Goal: Task Accomplishment & Management: Manage account settings

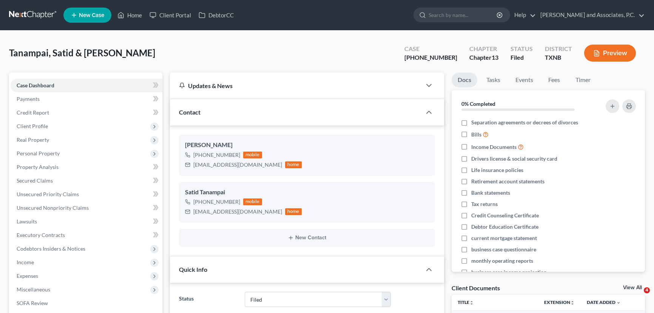
select select "5"
select select "0"
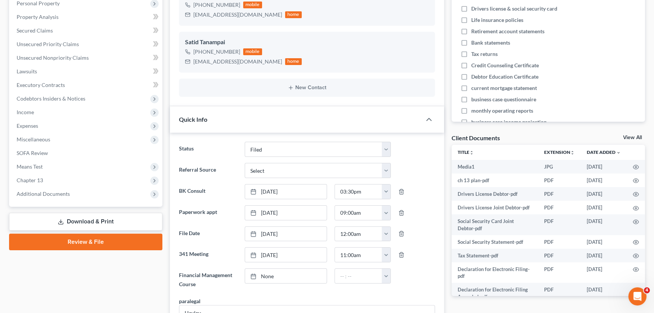
scroll to position [34, 0]
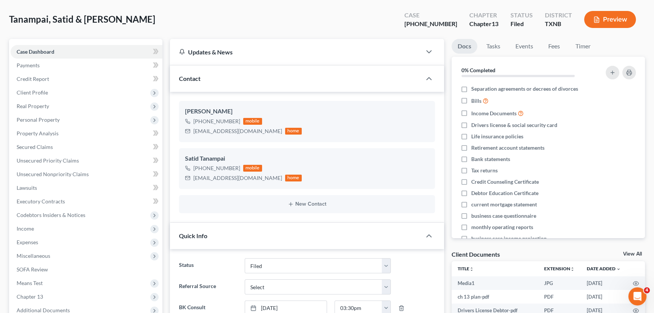
click at [183, 28] on div "Tanampai, Satid & [PERSON_NAME] Upgraded Case [PHONE_NUMBER] Chapter Chapter 13…" at bounding box center [327, 22] width 636 height 33
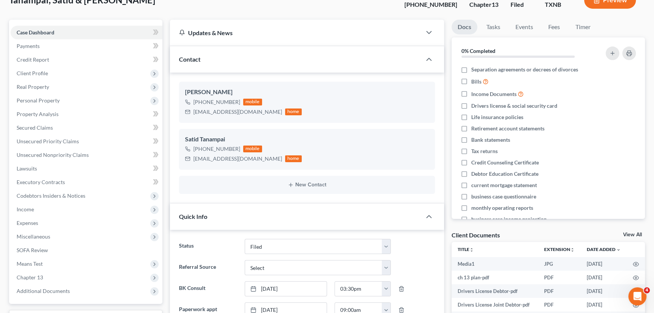
scroll to position [0, 0]
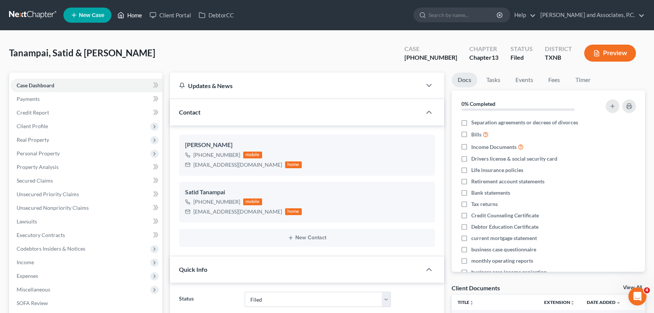
click at [127, 16] on link "Home" at bounding box center [130, 15] width 32 height 14
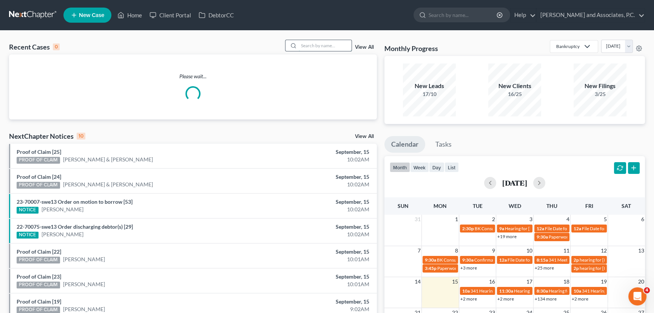
click at [330, 43] on input "search" at bounding box center [325, 45] width 53 height 11
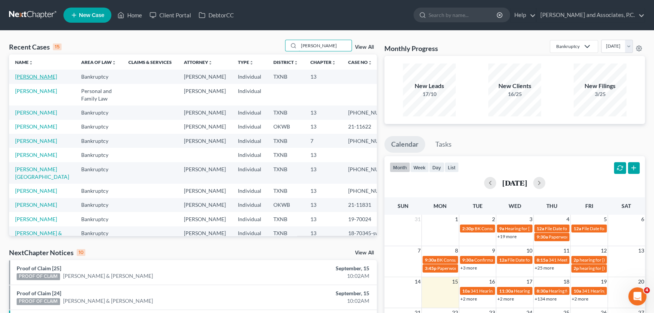
type input "johnson"
click at [34, 74] on link "[PERSON_NAME]" at bounding box center [36, 76] width 42 height 6
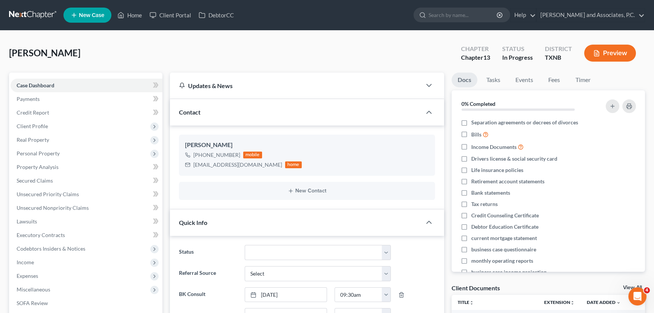
scroll to position [1082, 0]
click at [44, 103] on link "Payments" at bounding box center [87, 99] width 152 height 14
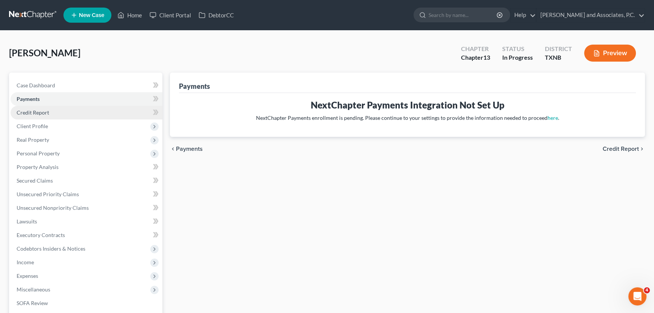
click at [40, 109] on span "Credit Report" at bounding box center [33, 112] width 32 height 6
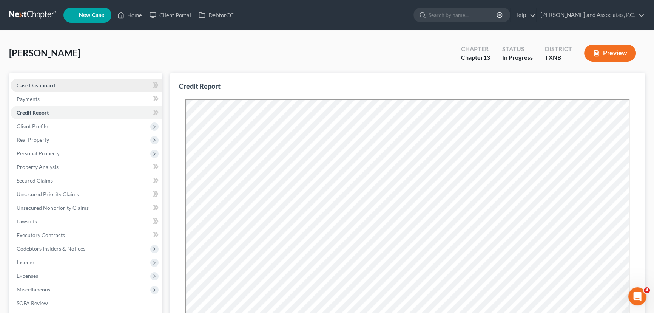
click at [45, 83] on span "Case Dashboard" at bounding box center [36, 85] width 39 height 6
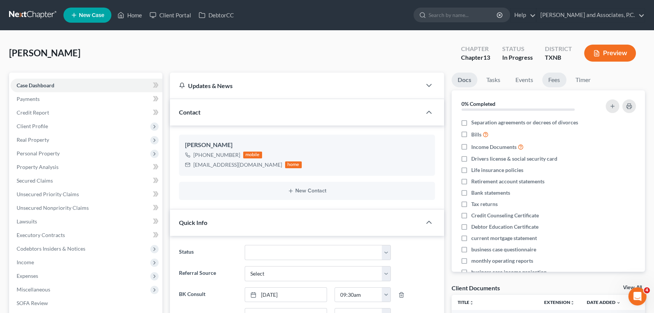
click at [547, 75] on link "Fees" at bounding box center [554, 79] width 24 height 15
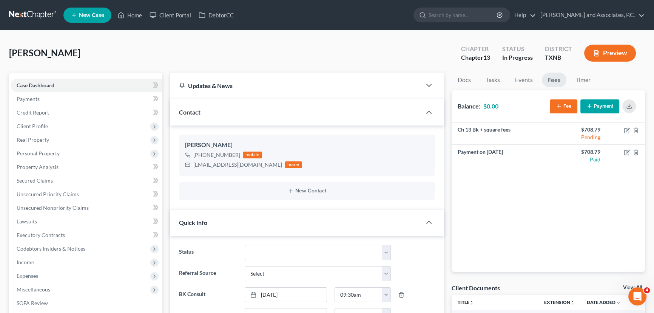
scroll to position [1082, 0]
click at [50, 114] on link "Credit Report" at bounding box center [87, 113] width 152 height 14
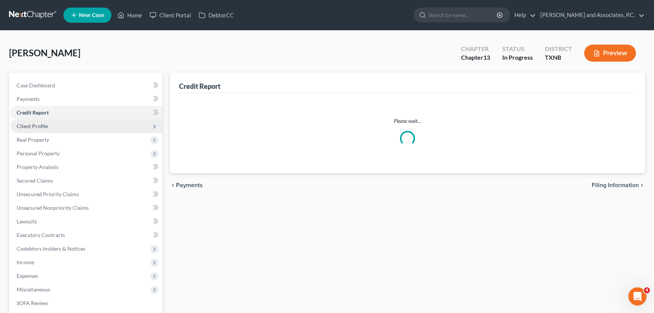
click at [37, 126] on span "Client Profile" at bounding box center [32, 126] width 31 height 6
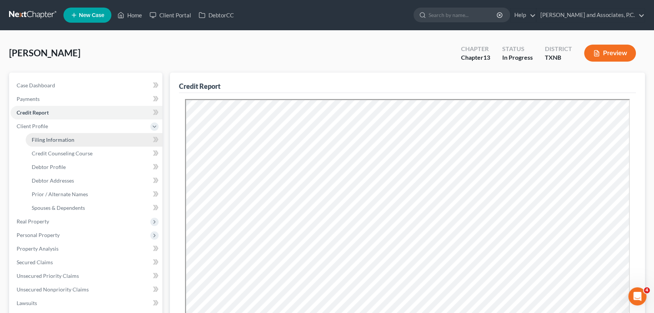
click at [38, 138] on span "Filing Information" at bounding box center [53, 139] width 43 height 6
select select "1"
select select "0"
select select "3"
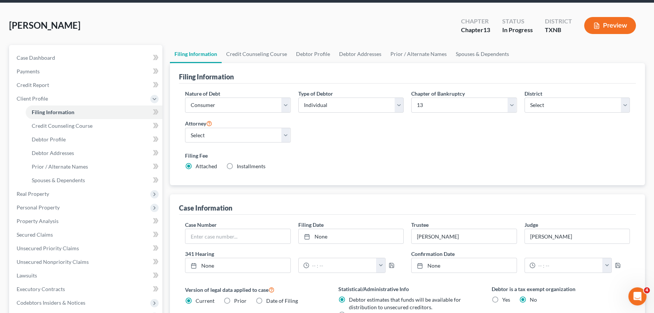
scroll to position [137, 0]
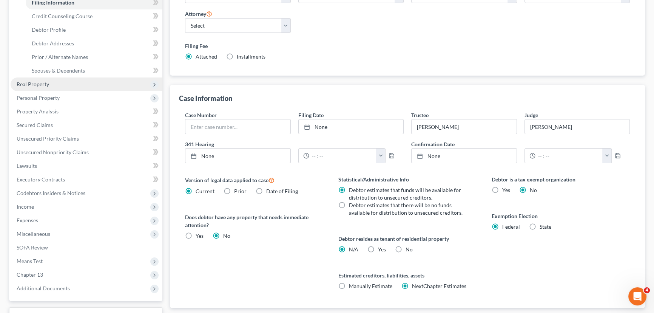
click at [44, 85] on span "Real Property" at bounding box center [33, 84] width 32 height 6
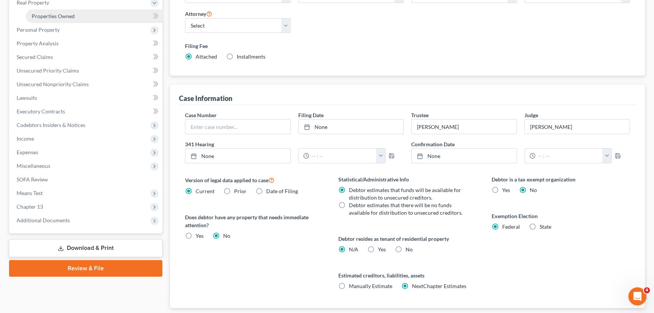
click at [46, 16] on span "Properties Owned" at bounding box center [53, 16] width 43 height 6
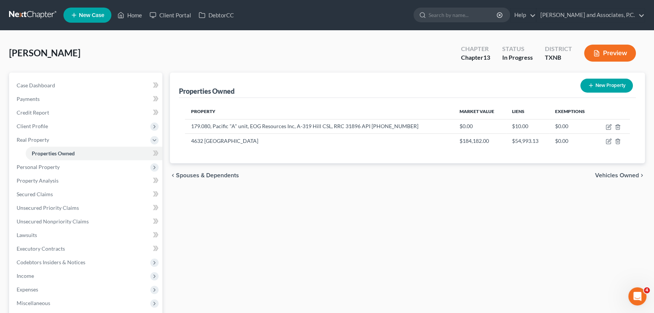
click at [313, 206] on div "Properties Owned New Property Property Market Value Liens Exemptions 179.080, P…" at bounding box center [407, 242] width 482 height 341
click at [59, 167] on span "Personal Property" at bounding box center [87, 167] width 152 height 14
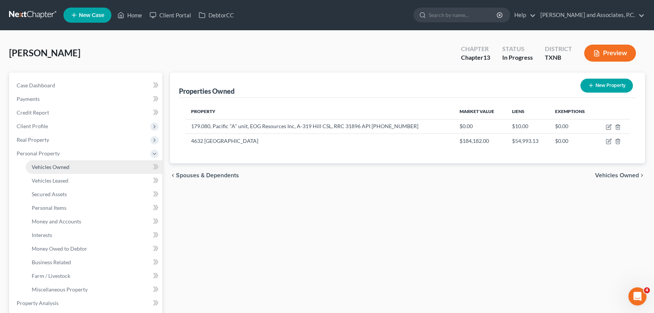
click at [45, 169] on span "Vehicles Owned" at bounding box center [51, 166] width 38 height 6
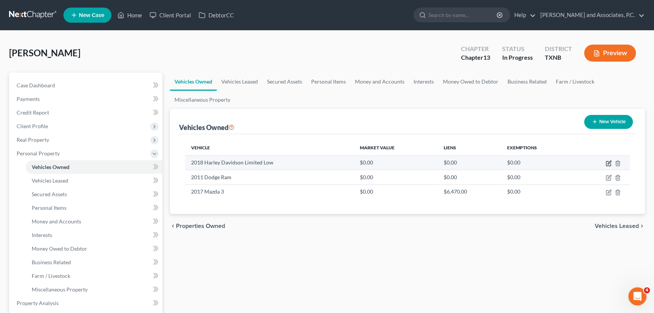
click at [606, 162] on icon "button" at bounding box center [608, 163] width 5 height 5
select select "0"
select select "8"
select select "0"
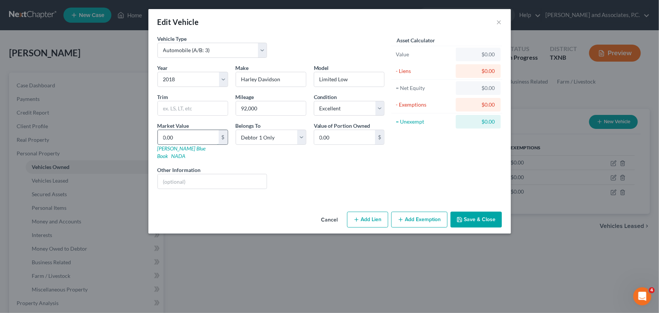
click at [181, 137] on input "0.00" at bounding box center [188, 137] width 61 height 14
type input "1"
type input "1.00"
type input "10"
type input "10.00"
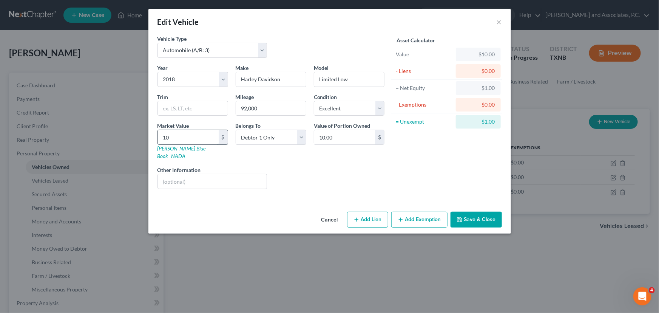
type input "100"
type input "100.00"
type input "1000"
type input "1,000.00"
type input "1,0000"
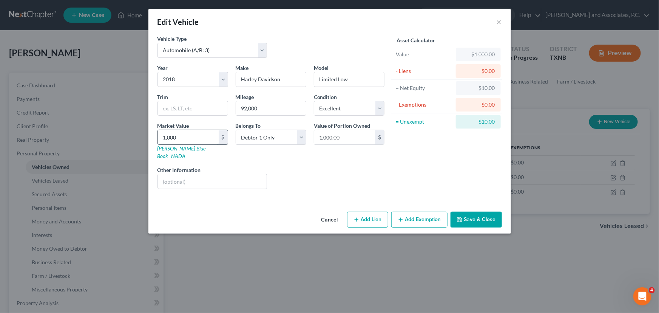
type input "10,000.00"
click at [488, 215] on button "Save & Close" at bounding box center [475, 219] width 51 height 16
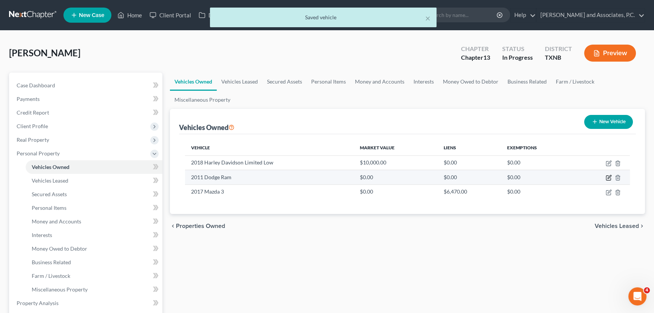
click at [606, 176] on icon "button" at bounding box center [608, 177] width 6 height 6
select select "0"
select select "15"
select select "2"
select select "0"
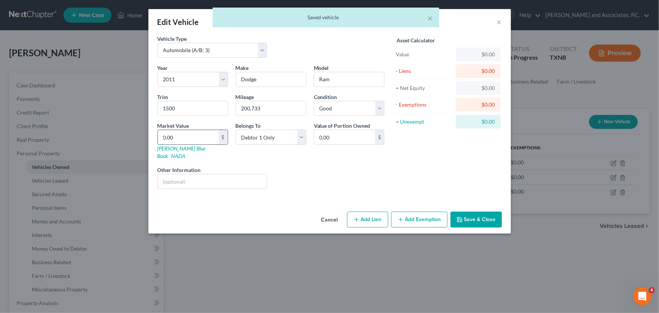
click at [190, 139] on input "0.00" at bounding box center [188, 137] width 61 height 14
type input "1"
type input "1.00"
type input "10"
type input "10.00"
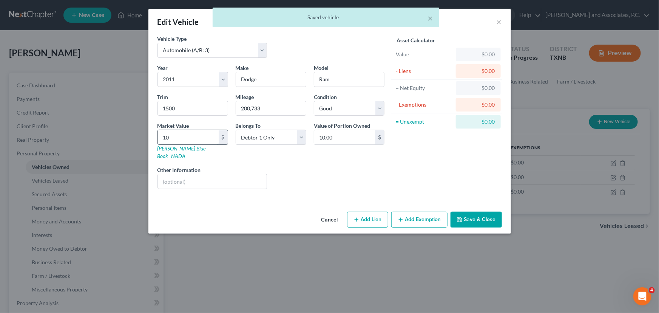
type input "100"
type input "100.00"
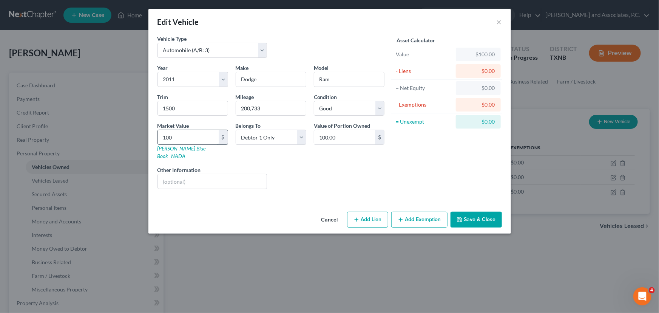
type input "10"
type input "10.00"
type input "100"
type input "100.00"
type input "1000"
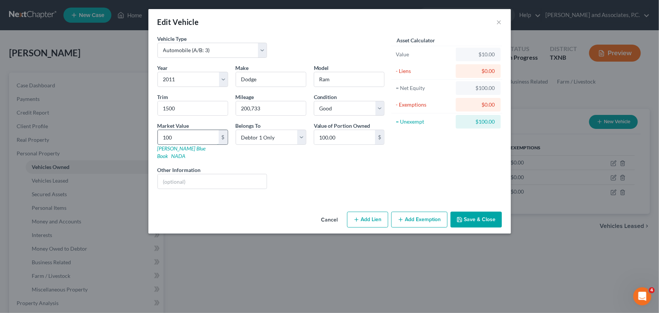
type input "1,000.00"
type input "1,0000"
type input "10,000.00"
click at [471, 215] on button "Save & Close" at bounding box center [475, 219] width 51 height 16
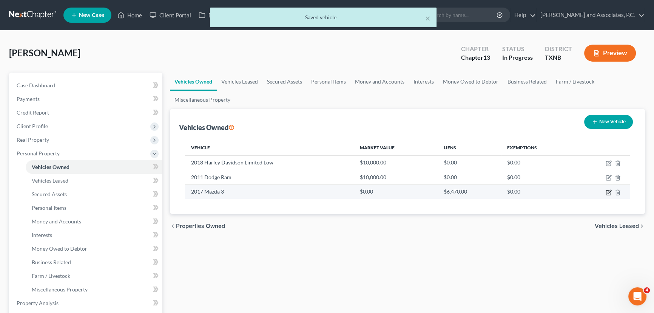
click at [608, 192] on icon "button" at bounding box center [608, 190] width 3 height 3
select select "0"
select select "9"
select select "0"
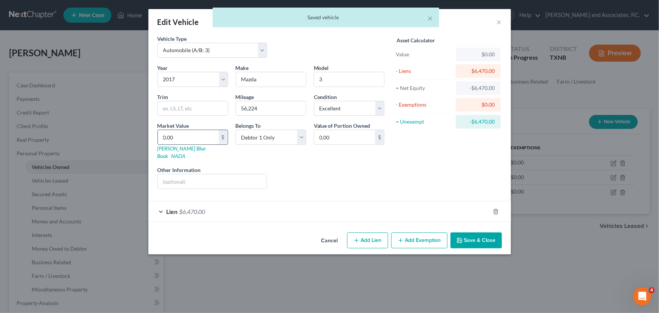
click at [185, 138] on input "0.00" at bounding box center [188, 137] width 61 height 14
type input "1"
type input "1.00"
type input "10"
type input "10.00"
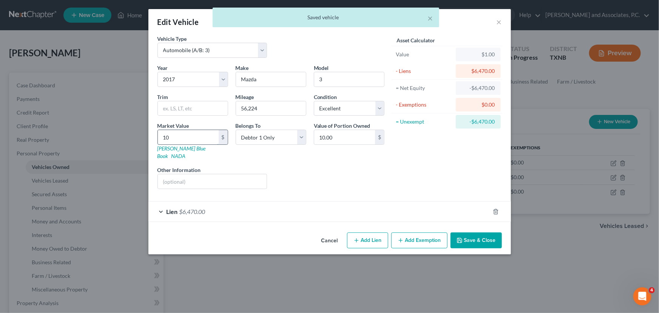
type input "100"
type input "100.00"
type input "1000"
type input "1,000.00"
type input "1,0000"
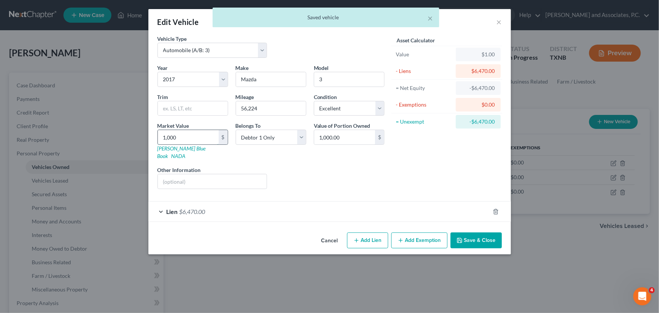
type input "10,000.00"
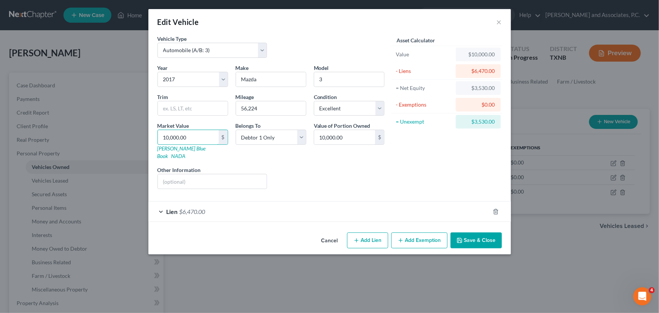
type input "10,000.00"
click at [473, 232] on button "Save & Close" at bounding box center [475, 240] width 51 height 16
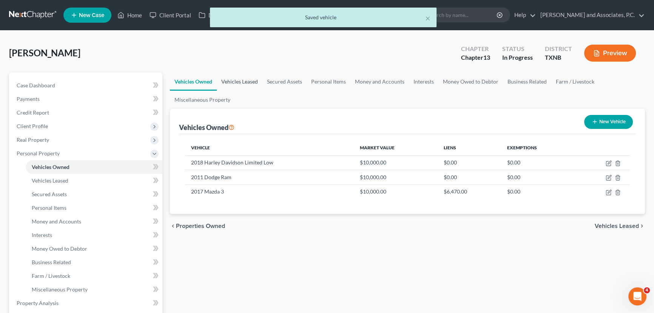
click at [238, 79] on link "Vehicles Leased" at bounding box center [240, 81] width 46 height 18
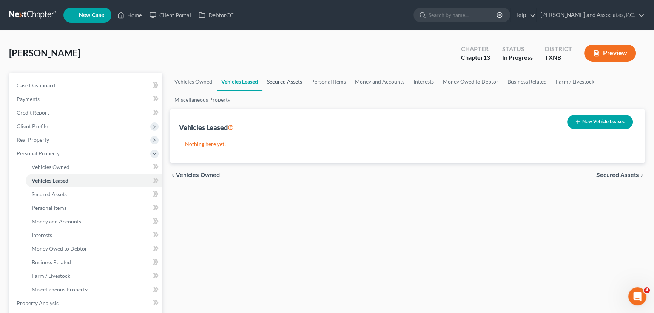
drag, startPoint x: 283, startPoint y: 85, endPoint x: 288, endPoint y: 84, distance: 5.1
click at [283, 85] on link "Secured Assets" at bounding box center [284, 81] width 44 height 18
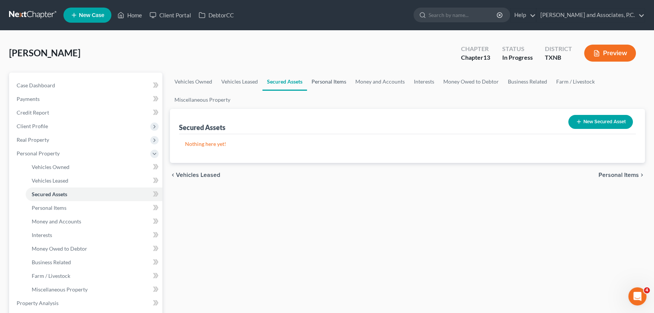
click at [326, 82] on link "Personal Items" at bounding box center [329, 81] width 44 height 18
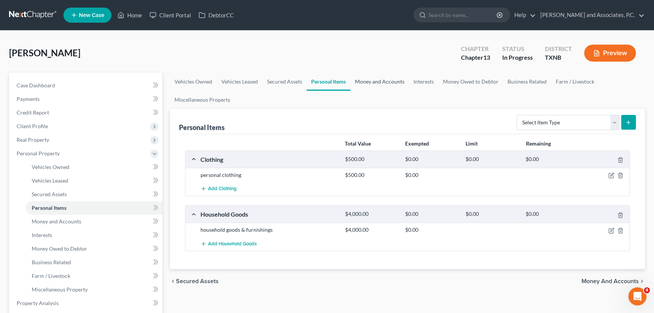
click at [390, 81] on link "Money and Accounts" at bounding box center [379, 81] width 59 height 18
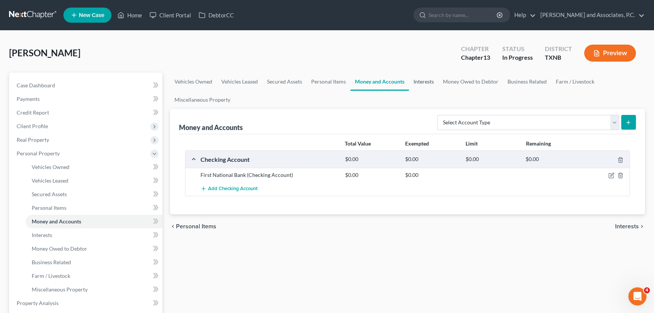
click at [432, 85] on link "Interests" at bounding box center [423, 81] width 29 height 18
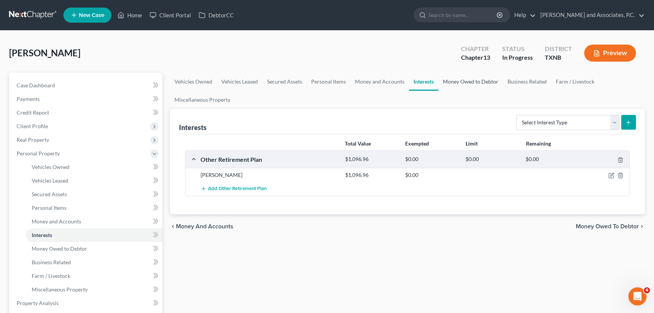
click at [474, 80] on link "Money Owed to Debtor" at bounding box center [470, 81] width 65 height 18
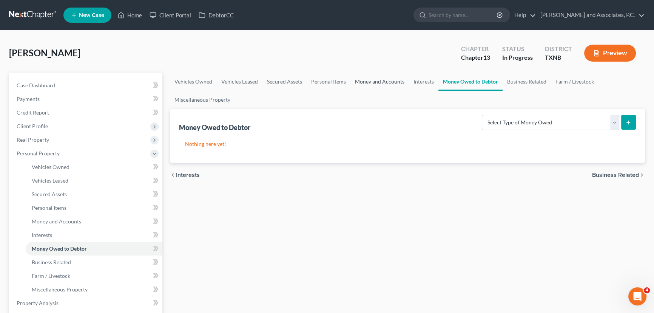
click at [406, 85] on link "Money and Accounts" at bounding box center [379, 81] width 59 height 18
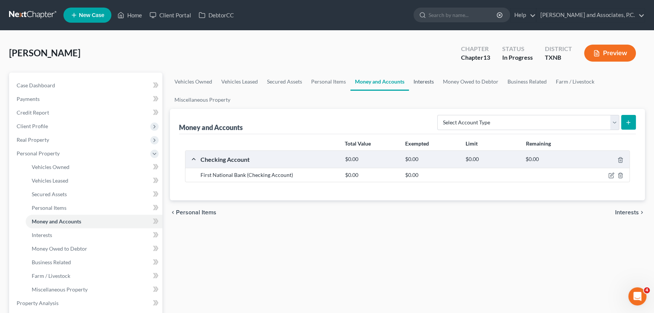
click at [419, 82] on link "Interests" at bounding box center [423, 81] width 29 height 18
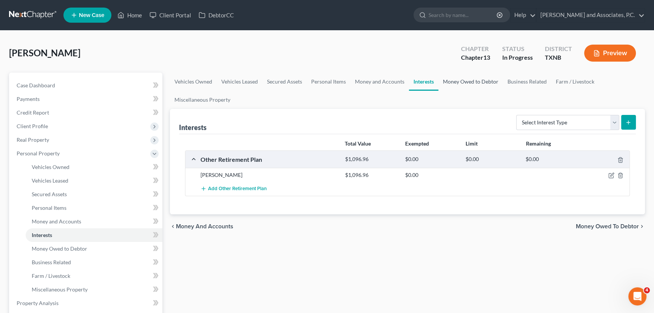
click at [486, 84] on link "Money Owed to Debtor" at bounding box center [470, 81] width 65 height 18
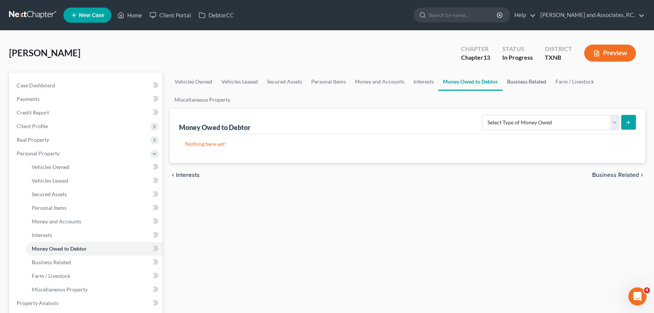
click at [532, 86] on link "Business Related" at bounding box center [526, 81] width 48 height 18
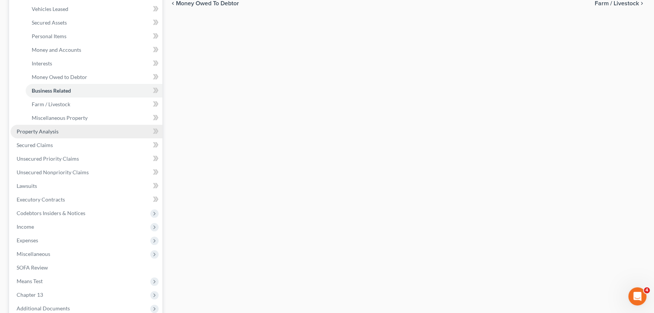
click at [62, 132] on link "Property Analysis" at bounding box center [87, 132] width 152 height 14
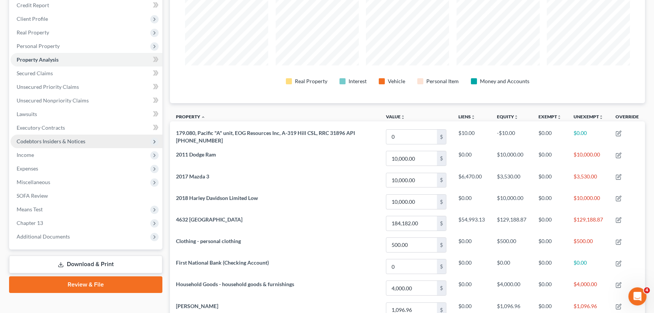
scroll to position [103, 0]
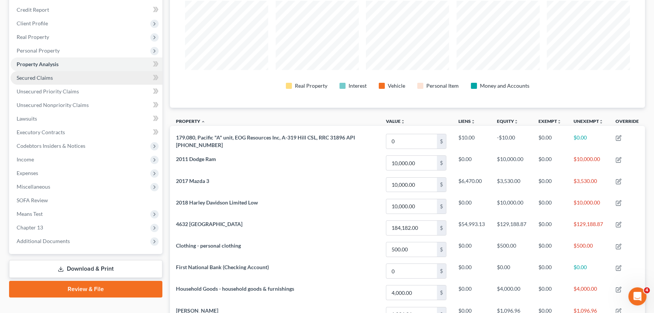
click at [45, 75] on span "Secured Claims" at bounding box center [35, 77] width 36 height 6
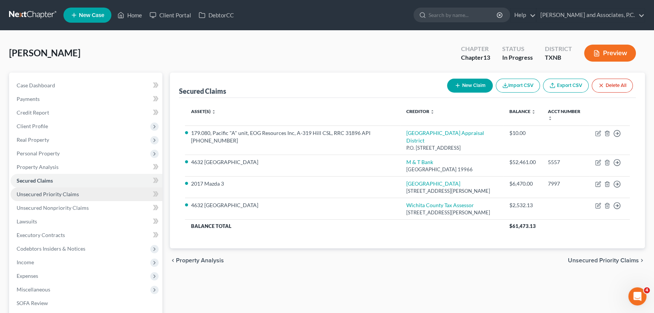
click at [53, 192] on span "Unsecured Priority Claims" at bounding box center [48, 194] width 62 height 6
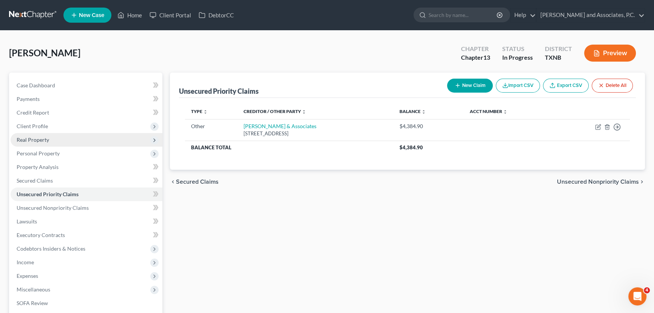
scroll to position [34, 0]
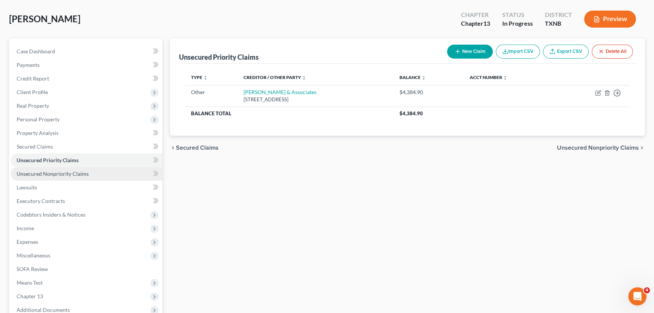
click at [58, 172] on span "Unsecured Nonpriority Claims" at bounding box center [53, 173] width 72 height 6
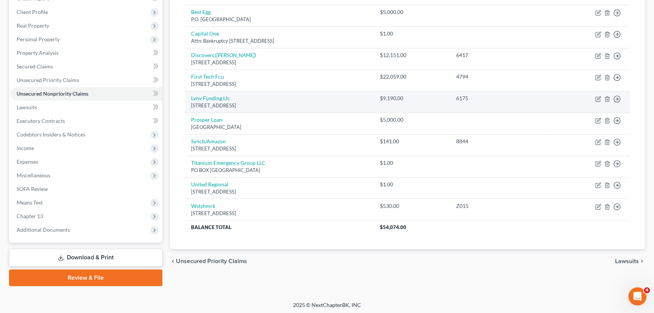
scroll to position [115, 0]
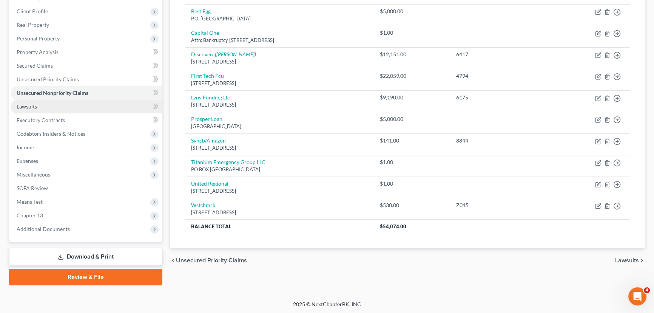
click at [77, 104] on link "Lawsuits" at bounding box center [87, 107] width 152 height 14
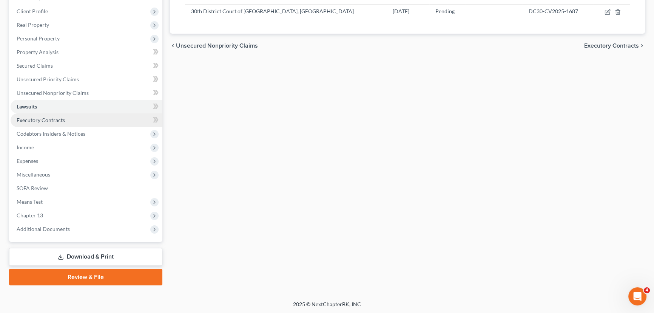
click at [65, 125] on link "Executory Contracts" at bounding box center [87, 120] width 152 height 14
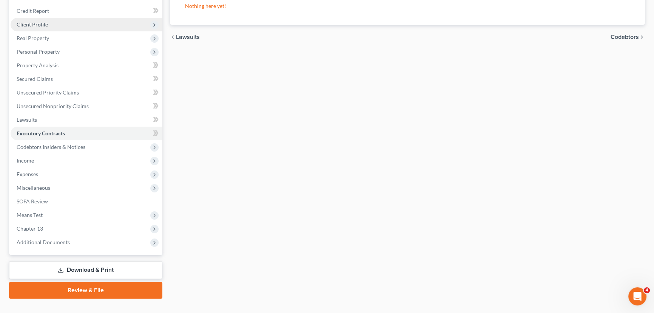
scroll to position [115, 0]
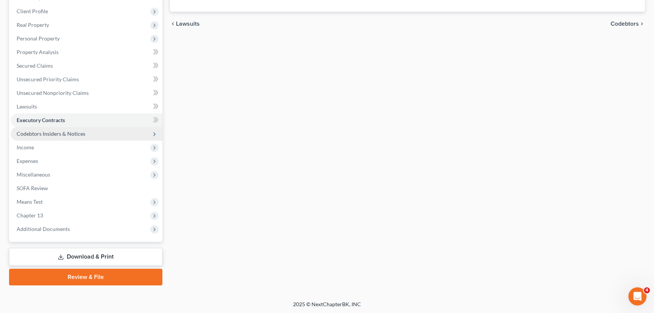
click at [58, 136] on span "Codebtors Insiders & Notices" at bounding box center [87, 134] width 152 height 14
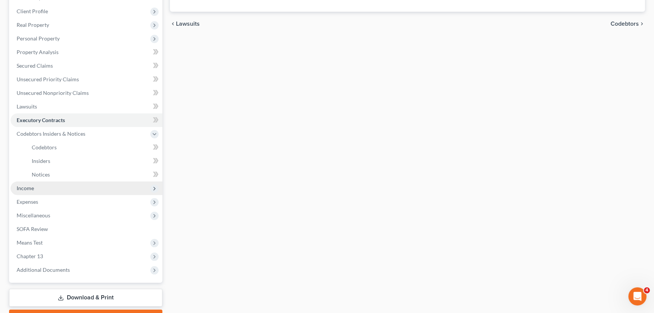
click at [31, 187] on span "Income" at bounding box center [25, 188] width 17 height 6
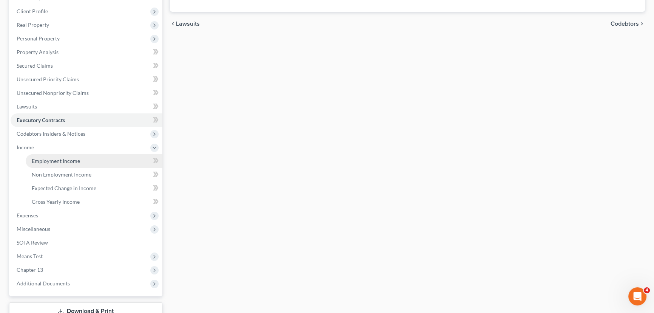
click at [42, 163] on span "Employment Income" at bounding box center [56, 160] width 48 height 6
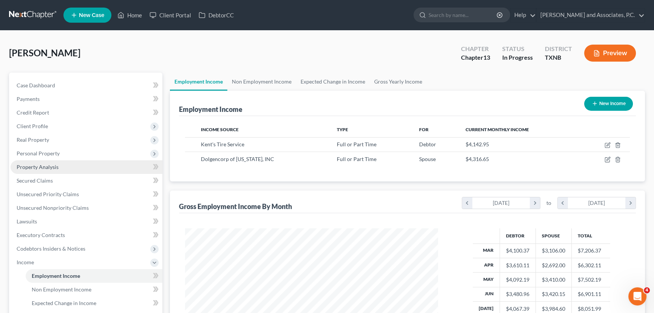
scroll to position [135, 268]
click at [254, 87] on link "Non Employment Income" at bounding box center [261, 81] width 69 height 18
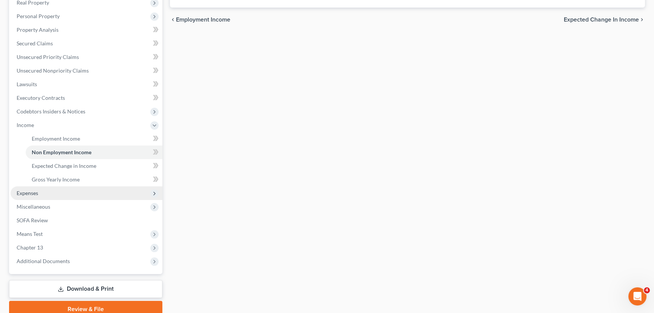
click at [29, 192] on span "Expenses" at bounding box center [28, 192] width 22 height 6
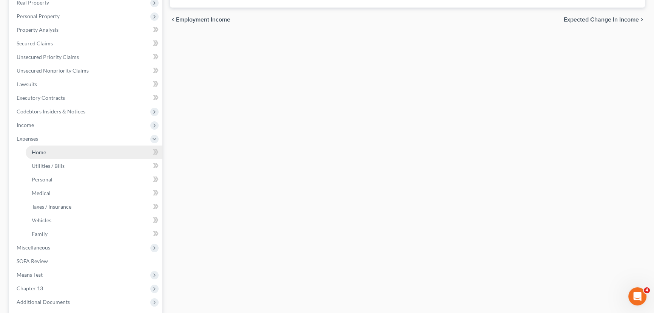
click at [48, 153] on link "Home" at bounding box center [94, 152] width 137 height 14
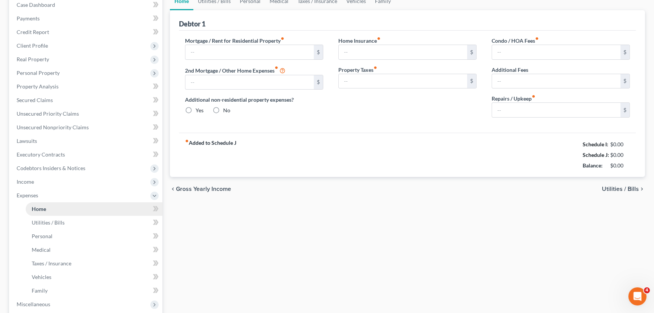
type input "863.00"
type input "0.00"
radio input "true"
type input "165.00"
type input "211.01"
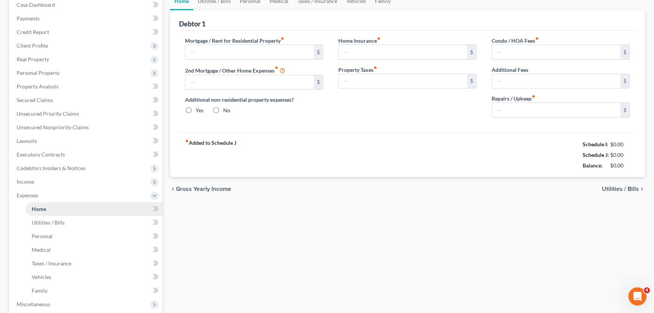
type input "0.00"
type input "150.00"
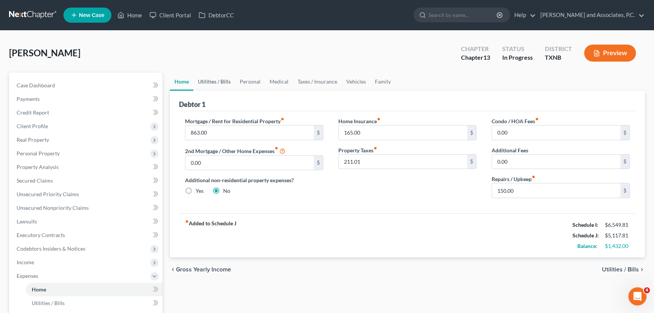
click at [208, 83] on link "Utilities / Bills" at bounding box center [214, 81] width 42 height 18
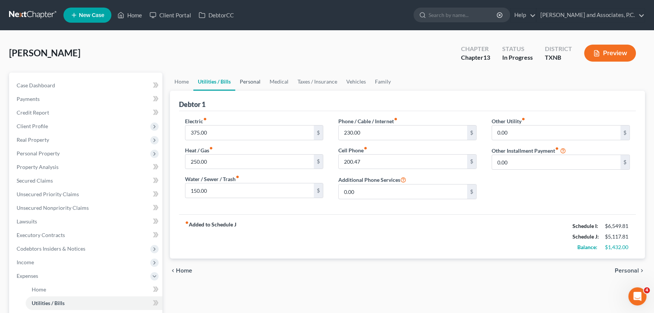
click at [259, 83] on link "Personal" at bounding box center [250, 81] width 30 height 18
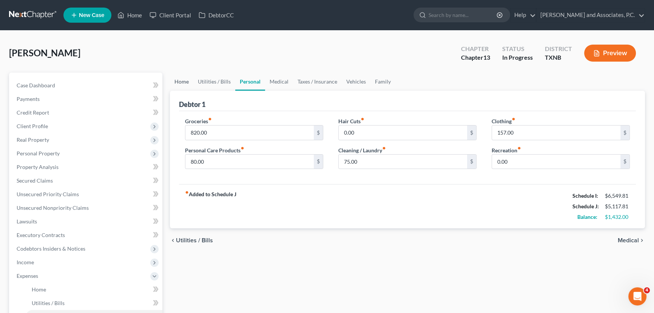
click at [186, 83] on link "Home" at bounding box center [181, 81] width 23 height 18
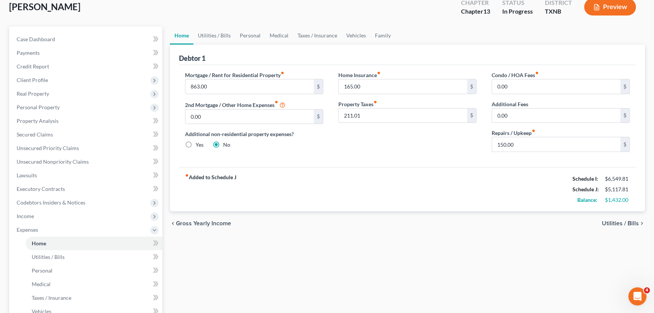
scroll to position [34, 0]
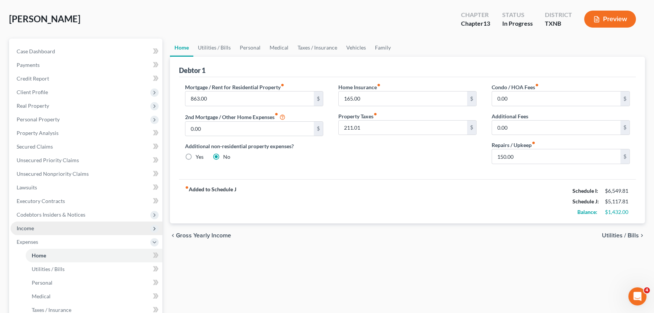
click at [41, 227] on span "Income" at bounding box center [87, 228] width 152 height 14
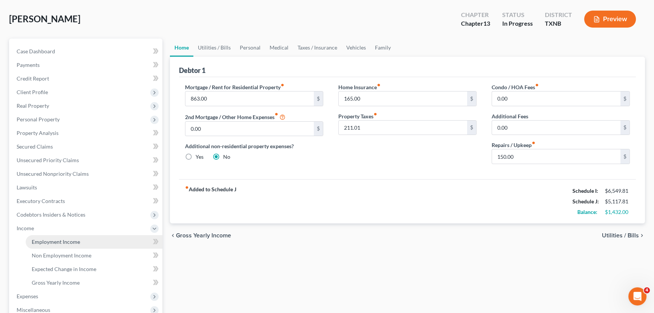
click at [43, 239] on span "Employment Income" at bounding box center [56, 241] width 48 height 6
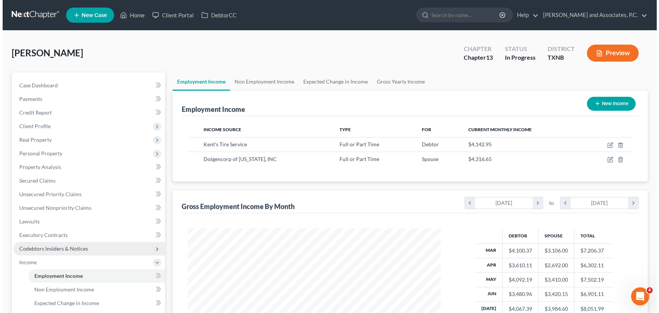
scroll to position [135, 268]
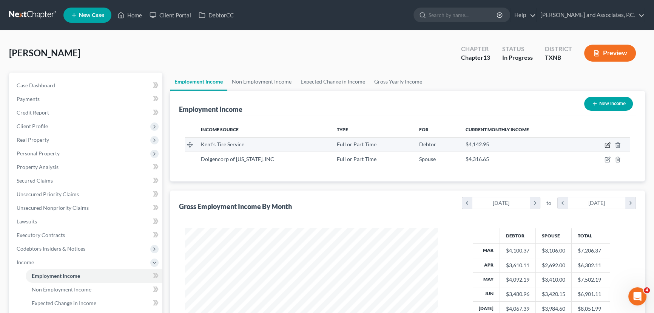
click at [607, 146] on icon "button" at bounding box center [607, 145] width 6 height 6
select select "0"
select select "45"
select select "2"
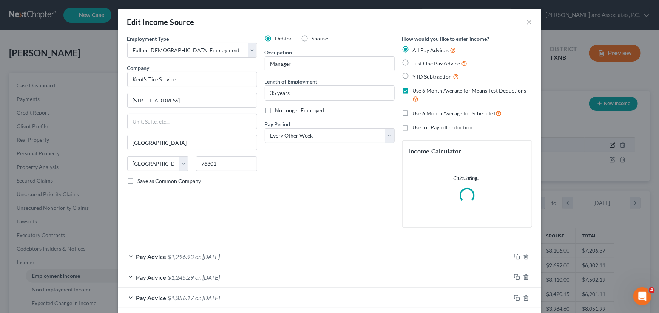
scroll to position [135, 270]
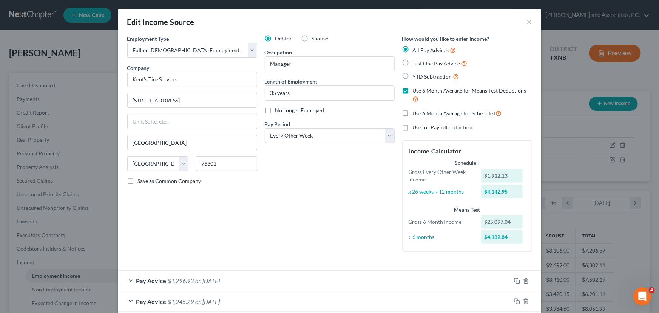
click at [413, 113] on label "Use 6 Month Average for Schedule I" at bounding box center [457, 113] width 89 height 9
click at [416, 113] on input "Use 6 Month Average for Schedule I" at bounding box center [418, 111] width 5 height 5
checkbox input "true"
click at [365, 200] on div "Debtor Spouse Occupation Manager Length of Employment 35 years No Longer Employ…" at bounding box center [329, 146] width 137 height 223
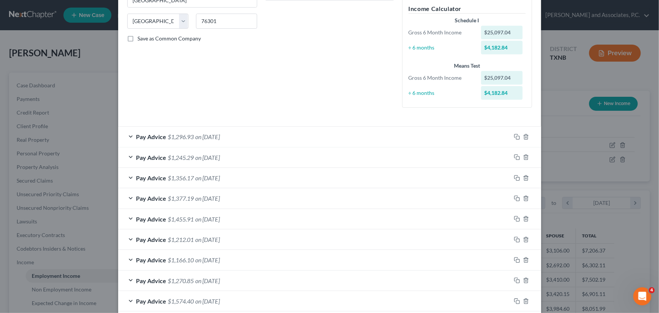
scroll to position [171, 0]
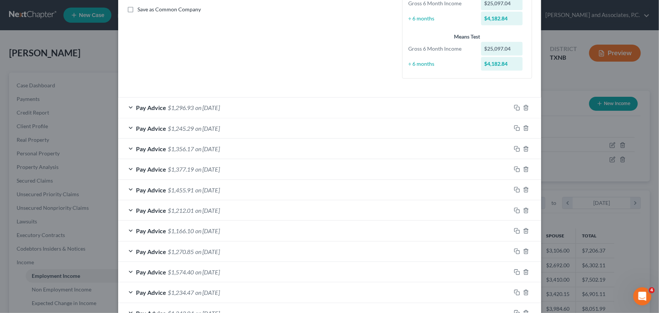
click at [374, 117] on div "Pay Advice $1,296.93 on 08/29/2025" at bounding box center [314, 107] width 393 height 20
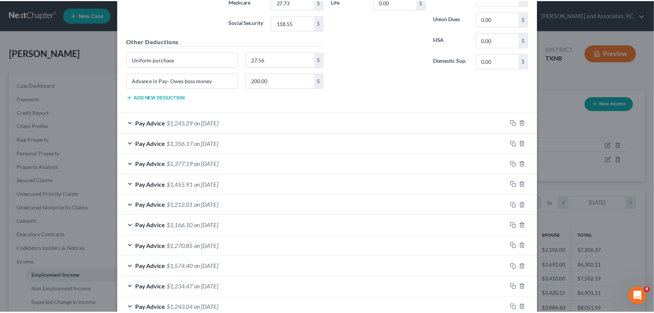
scroll to position [497, 0]
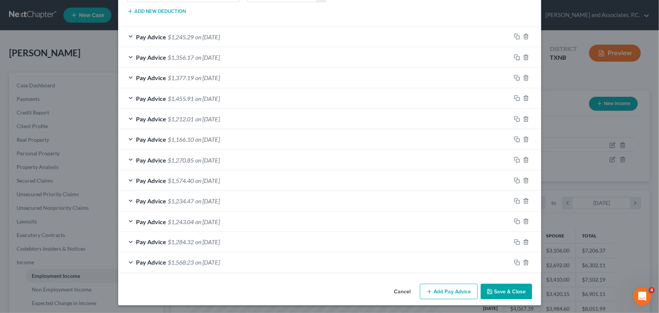
click at [493, 291] on button "Save & Close" at bounding box center [505, 291] width 51 height 16
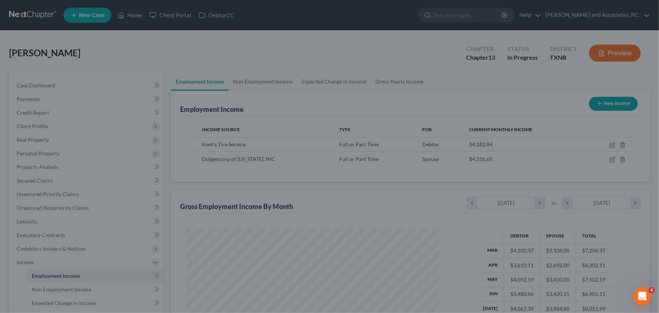
scroll to position [377319, 377186]
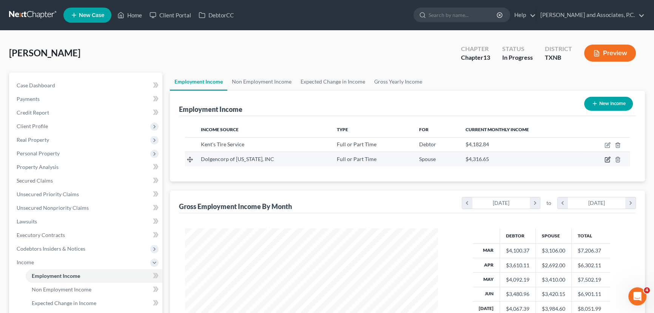
click at [606, 159] on icon "button" at bounding box center [607, 159] width 6 height 6
select select "0"
select select "44"
select select "3"
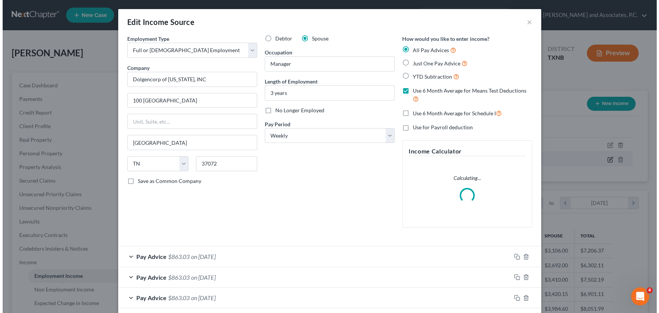
scroll to position [135, 270]
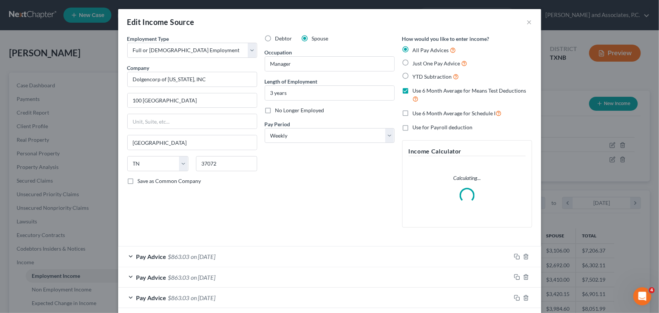
click at [413, 114] on label "Use 6 Month Average for Schedule I" at bounding box center [457, 113] width 89 height 9
click at [416, 114] on input "Use 6 Month Average for Schedule I" at bounding box center [418, 111] width 5 height 5
checkbox input "true"
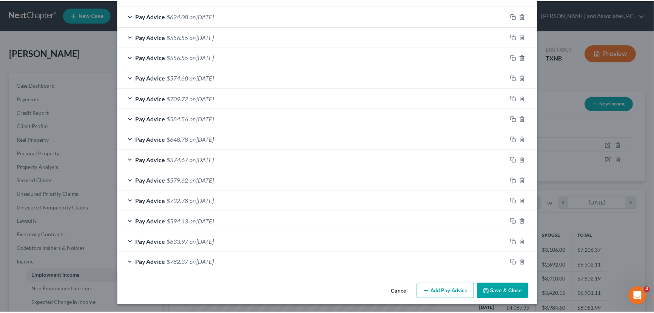
scroll to position [529, 0]
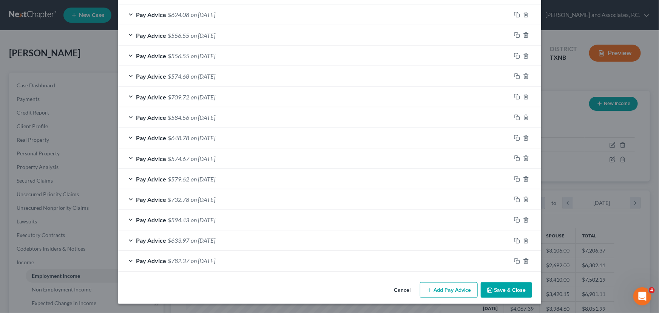
click at [491, 287] on button "Save & Close" at bounding box center [505, 290] width 51 height 16
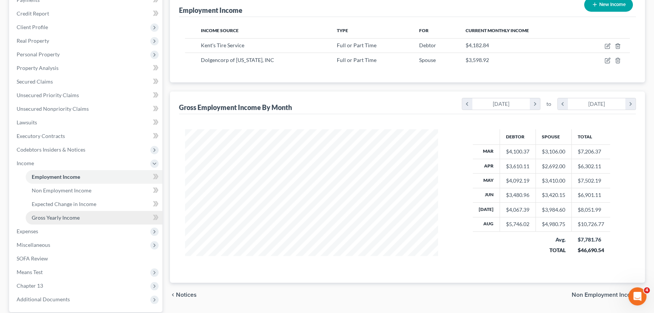
scroll to position [103, 0]
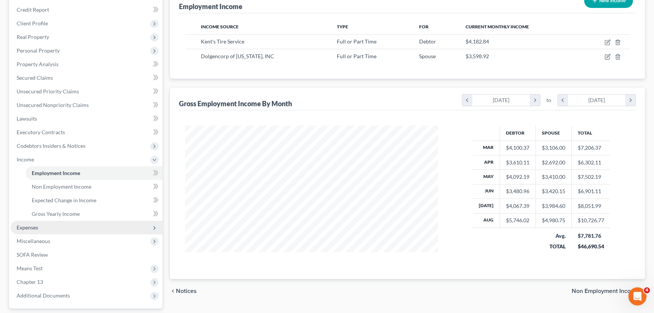
click at [43, 226] on span "Expenses" at bounding box center [87, 227] width 152 height 14
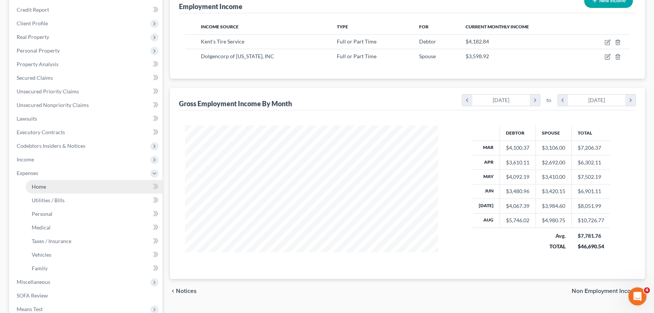
click at [41, 191] on link "Home" at bounding box center [94, 187] width 137 height 14
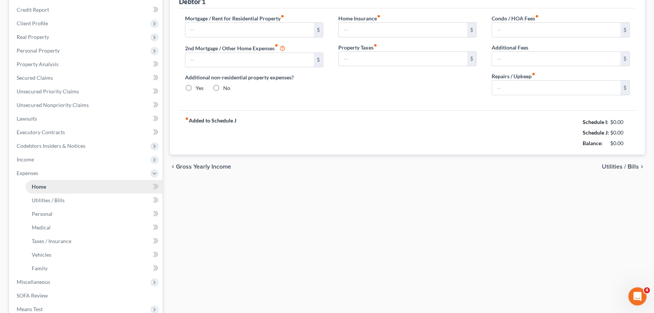
scroll to position [4, 0]
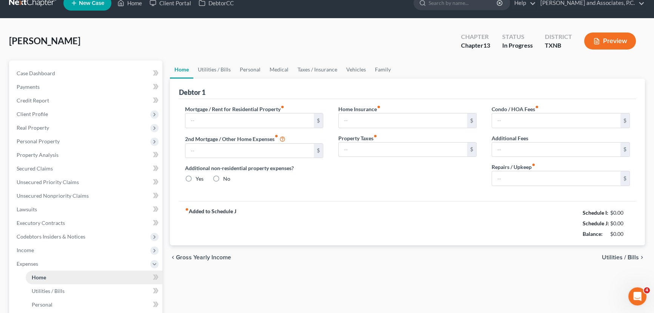
type input "863.00"
type input "0.00"
radio input "true"
type input "165.00"
type input "211.01"
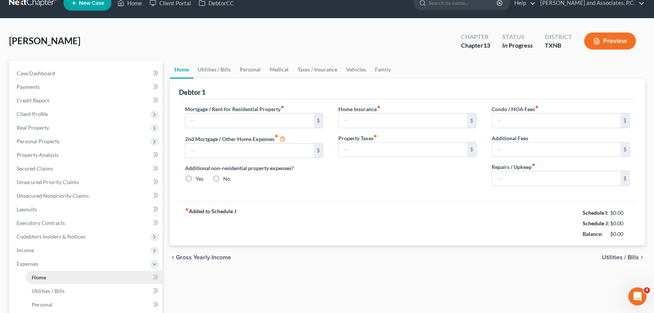
type input "0.00"
type input "150.00"
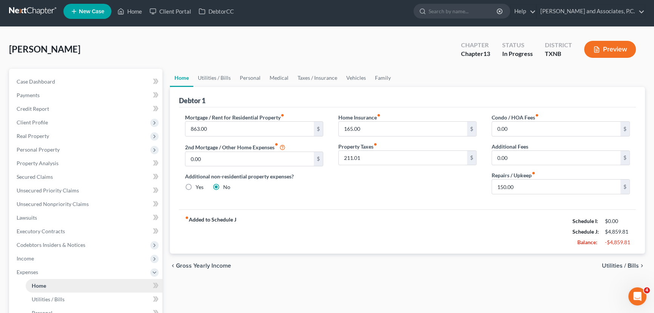
scroll to position [0, 0]
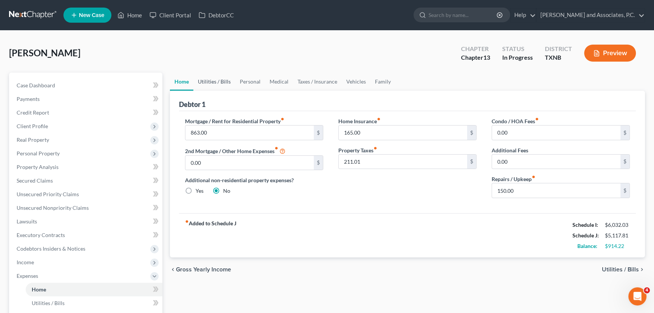
click at [209, 83] on link "Utilities / Bills" at bounding box center [214, 81] width 42 height 18
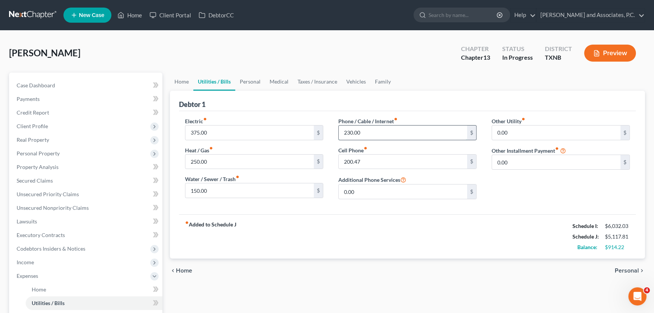
click at [371, 133] on input "230.00" at bounding box center [403, 132] width 128 height 14
type input "200.00"
click at [388, 233] on div "fiber_manual_record Added to Schedule J Schedule I: $6,032.03 Schedule J: $5,08…" at bounding box center [407, 236] width 457 height 44
click at [376, 159] on input "200.47" at bounding box center [403, 161] width 128 height 14
type input "200.22"
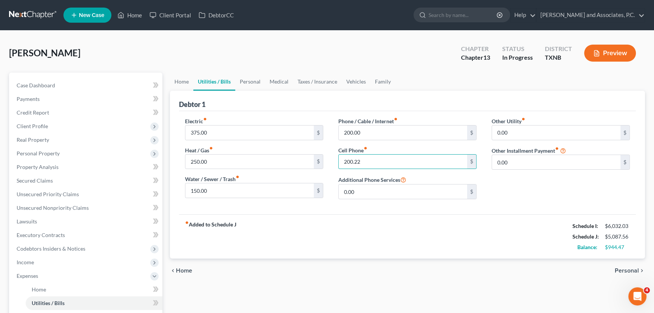
click at [374, 240] on div "fiber_manual_record Added to Schedule J Schedule I: $6,032.03 Schedule J: $5,08…" at bounding box center [407, 236] width 457 height 44
click at [216, 160] on input "250.00" at bounding box center [249, 161] width 128 height 14
type input "200.00"
click at [299, 200] on div "Electric fiber_manual_record 375.00 $ Heat / Gas fiber_manual_record 200.00 $ W…" at bounding box center [253, 161] width 153 height 88
click at [256, 194] on input "150.00" at bounding box center [249, 190] width 128 height 14
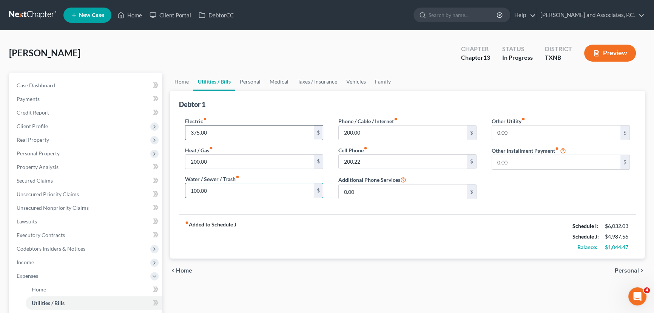
type input "100.00"
click at [260, 132] on input "375.00" at bounding box center [249, 132] width 128 height 14
type input "350.00"
click at [242, 83] on link "Personal" at bounding box center [250, 81] width 30 height 18
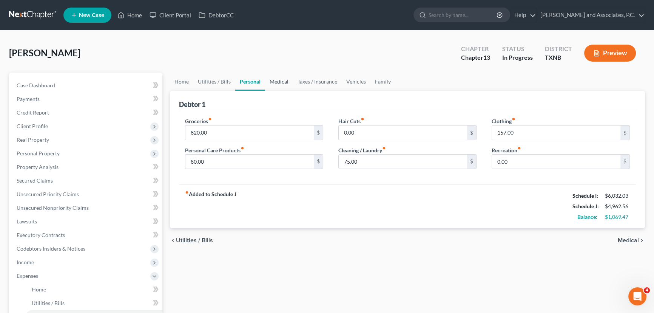
click at [278, 81] on link "Medical" at bounding box center [279, 81] width 28 height 18
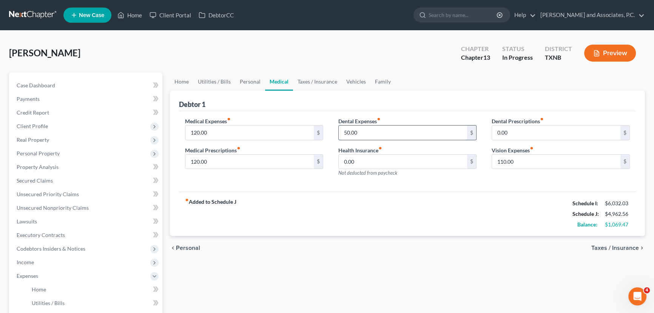
click at [374, 131] on input "50.00" at bounding box center [403, 132] width 128 height 14
drag, startPoint x: 384, startPoint y: 131, endPoint x: 303, endPoint y: 127, distance: 80.5
click at [303, 127] on div "Medical Expenses fiber_manual_record 120.00 $ Medical Prescriptions fiber_manua…" at bounding box center [407, 150] width 460 height 66
type input "2"
type input "30.00"
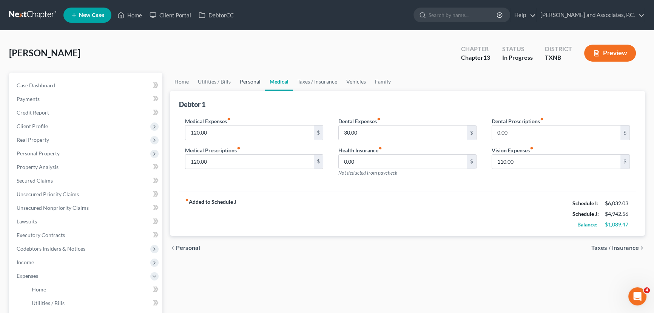
click at [247, 82] on link "Personal" at bounding box center [250, 81] width 30 height 18
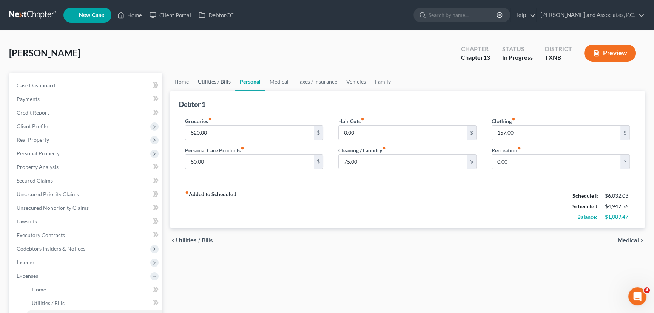
click at [213, 84] on link "Utilities / Bills" at bounding box center [214, 81] width 42 height 18
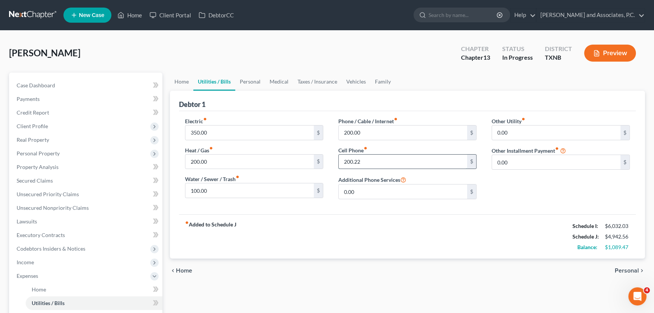
click at [370, 157] on input "200.22" at bounding box center [403, 161] width 128 height 14
type input "202.69"
click at [297, 229] on div "fiber_manual_record Added to Schedule J Schedule I: $6,032.03 Schedule J: $4,94…" at bounding box center [407, 236] width 457 height 44
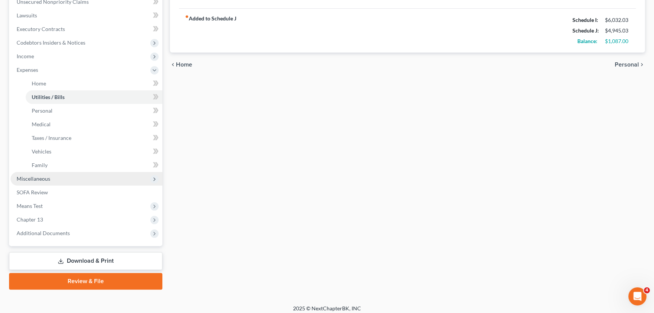
click at [66, 179] on span "Miscellaneous" at bounding box center [87, 179] width 152 height 14
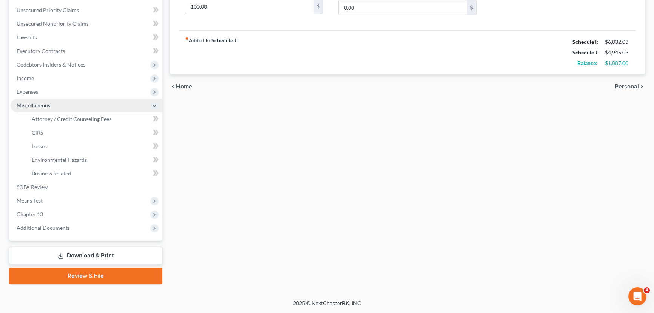
scroll to position [183, 0]
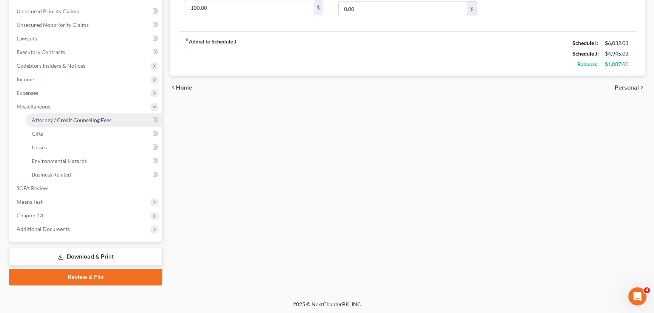
click at [99, 122] on link "Attorney / Credit Counseling Fees" at bounding box center [94, 120] width 137 height 14
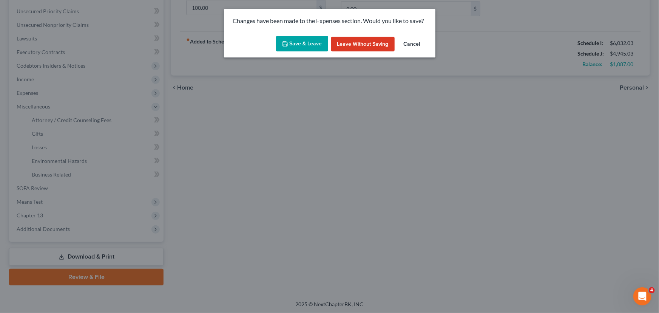
click at [301, 40] on button "Save & Leave" at bounding box center [302, 44] width 52 height 16
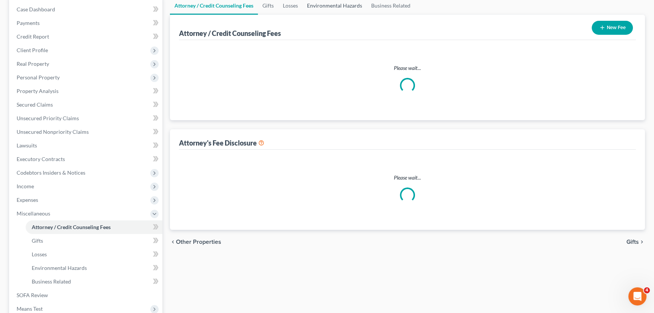
select select "1"
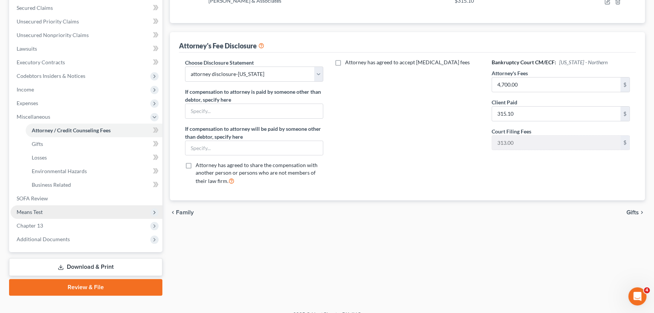
scroll to position [183, 0]
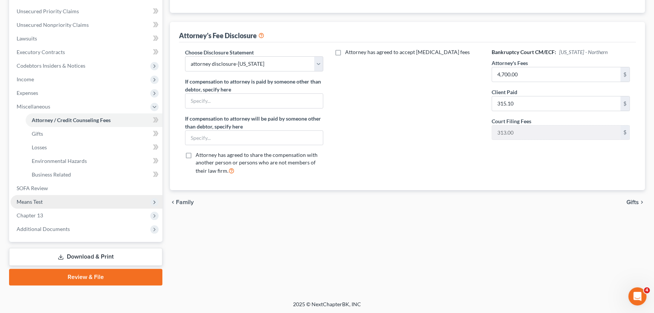
click at [56, 198] on span "Means Test" at bounding box center [87, 202] width 152 height 14
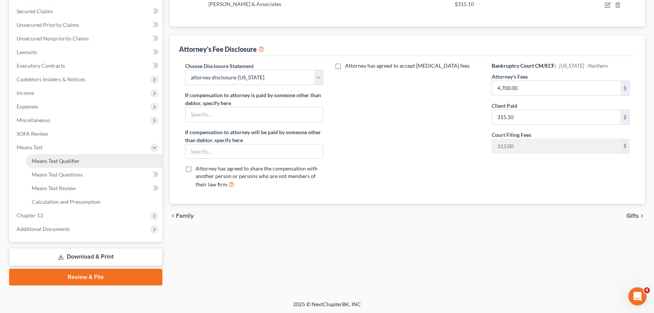
click at [65, 159] on span "Means Test Qualifier" at bounding box center [56, 160] width 48 height 6
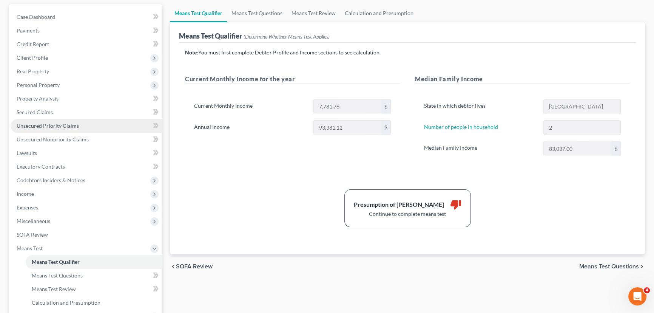
click at [62, 123] on span "Unsecured Priority Claims" at bounding box center [48, 125] width 62 height 6
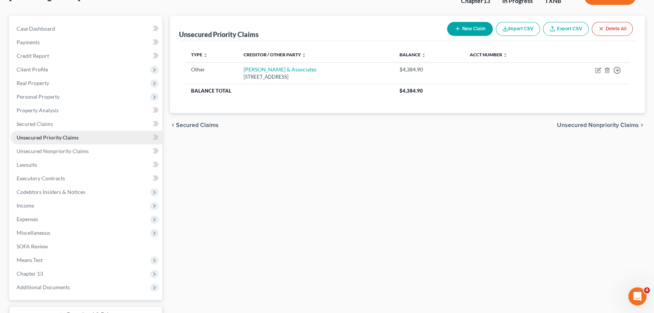
scroll to position [68, 0]
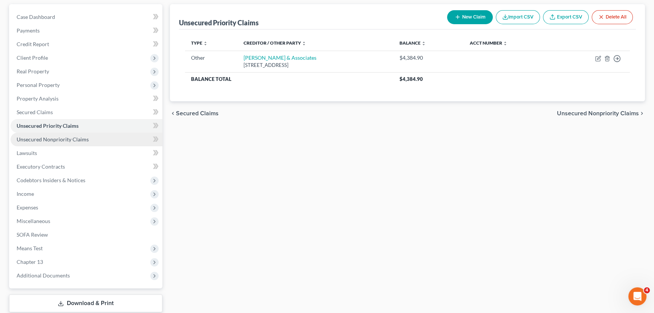
click at [57, 135] on link "Unsecured Nonpriority Claims" at bounding box center [87, 139] width 152 height 14
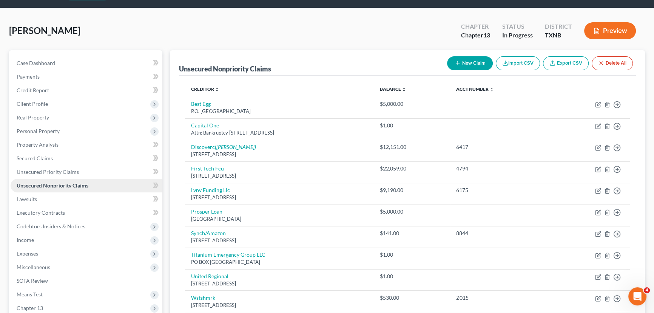
scroll to position [34, 0]
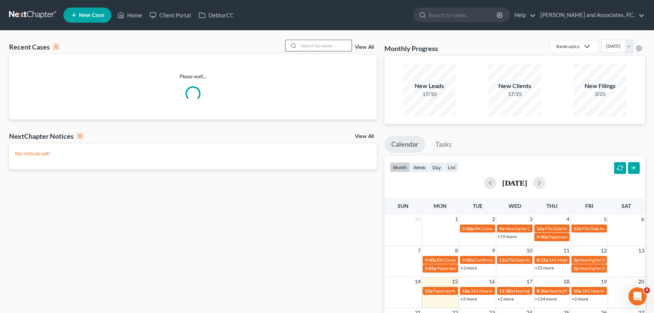
click at [322, 45] on input "search" at bounding box center [325, 45] width 53 height 11
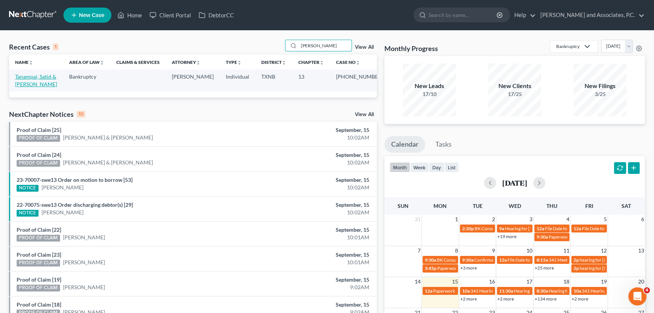
type input "[PERSON_NAME]"
click at [40, 77] on link "Tanampai, Satid & [PERSON_NAME]" at bounding box center [36, 80] width 42 height 14
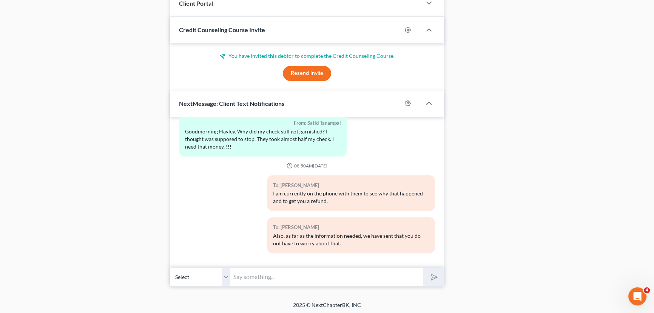
scroll to position [4567, 0]
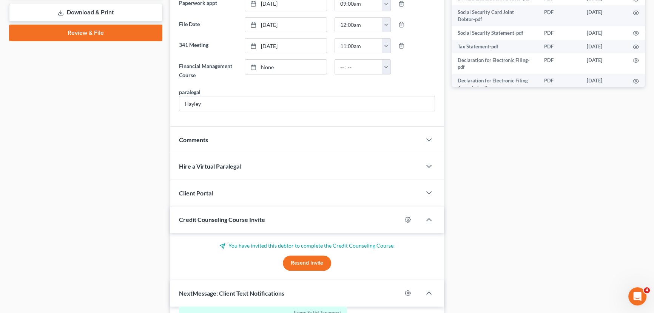
scroll to position [377, 0]
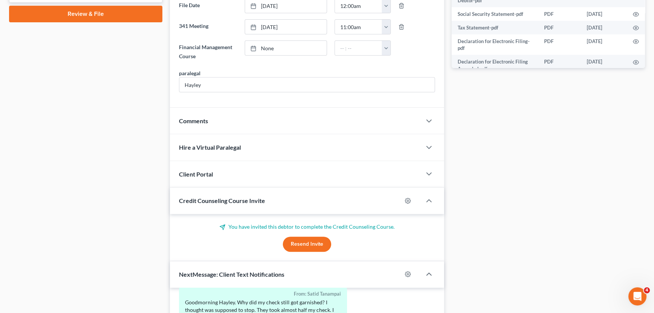
click at [54, 213] on div "Case Dashboard Payments Invoices Payments Payments Credit Report Client Profile" at bounding box center [85, 75] width 161 height 761
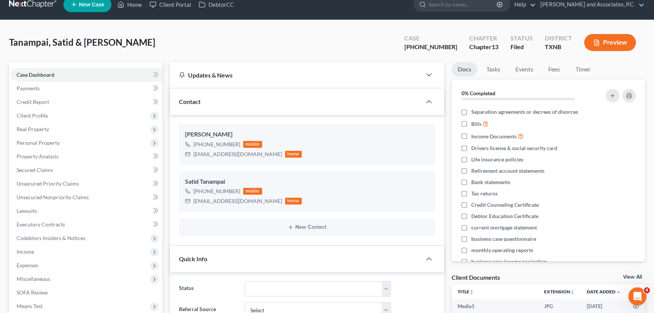
scroll to position [0, 0]
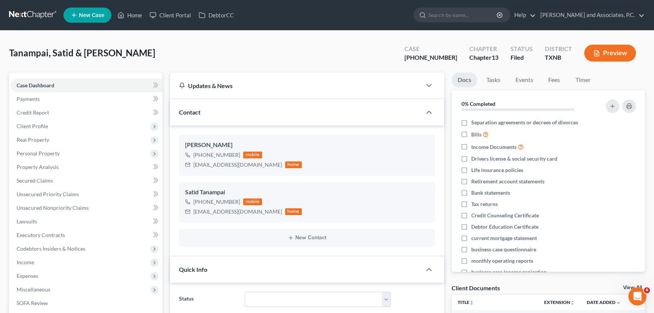
click at [182, 54] on div "Tanampai, Satid & [PERSON_NAME] Upgraded Case [PHONE_NUMBER] Chapter Chapter 13…" at bounding box center [327, 56] width 636 height 33
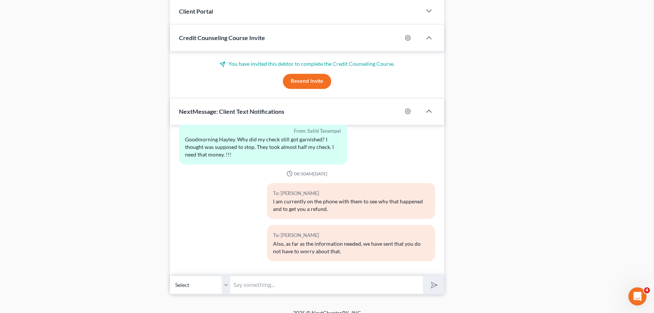
scroll to position [548, 0]
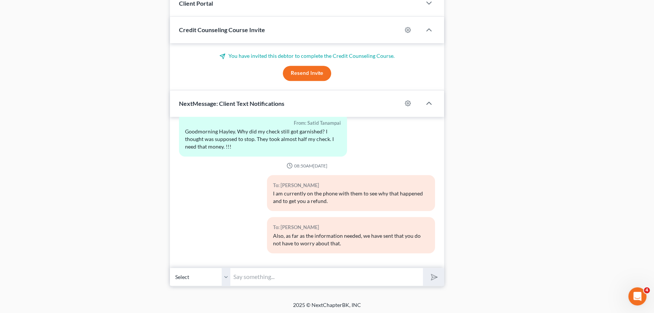
click at [283, 277] on input "text" at bounding box center [326, 276] width 193 height 18
type input "[PERSON_NAME], what is the exact amount that was taken and the exact date?"
click at [423, 268] on button "submit" at bounding box center [433, 277] width 21 height 18
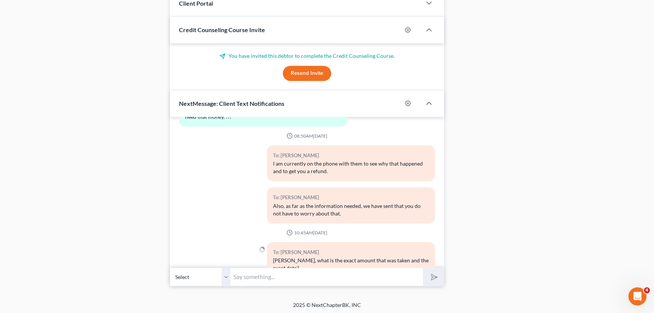
scroll to position [4621, 0]
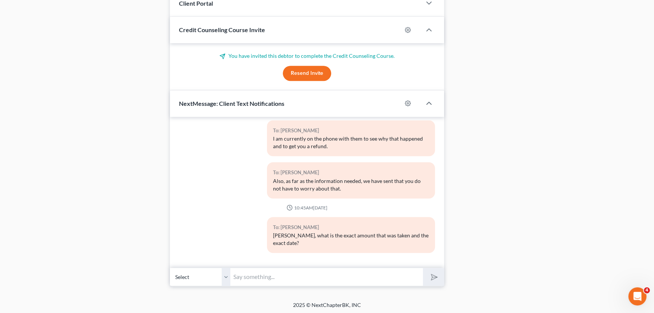
click at [224, 273] on select "Select [PHONE_NUMBER] - [PERSON_NAME] [PHONE_NUMBER] - Satid Tanampai" at bounding box center [200, 276] width 60 height 18
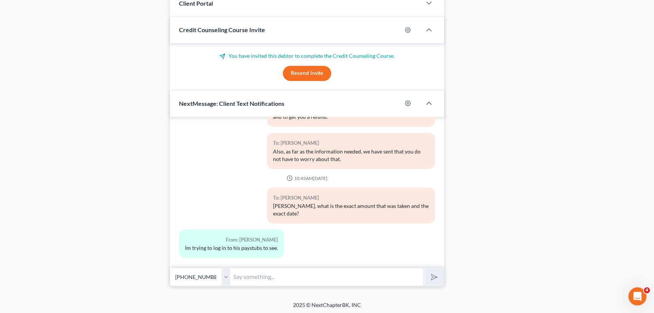
click at [170, 267] on select "Select [PHONE_NUMBER] - [PERSON_NAME] [PHONE_NUMBER] - Satid Tanampai" at bounding box center [200, 276] width 60 height 18
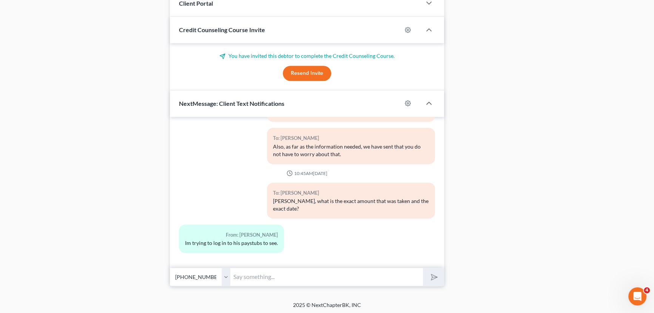
click at [228, 275] on select "Select [PHONE_NUMBER] - [PERSON_NAME] [PHONE_NUMBER] - Satid Tanampai" at bounding box center [200, 276] width 60 height 18
select select "0"
click at [170, 267] on select "Select [PHONE_NUMBER] - [PERSON_NAME] [PHONE_NUMBER] - Satid Tanampai" at bounding box center [200, 276] width 60 height 18
click at [249, 273] on input "text" at bounding box center [326, 276] width 193 height 18
type input "Okay thank you."
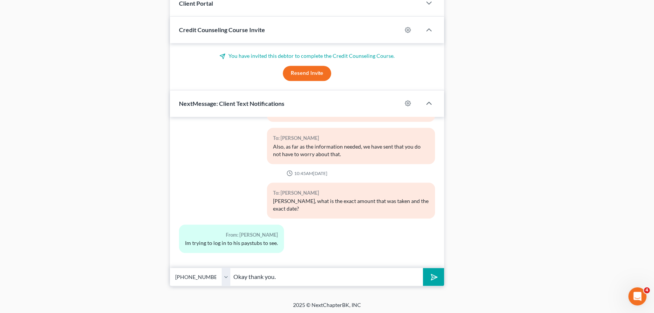
click at [423, 268] on button "submit" at bounding box center [433, 277] width 21 height 18
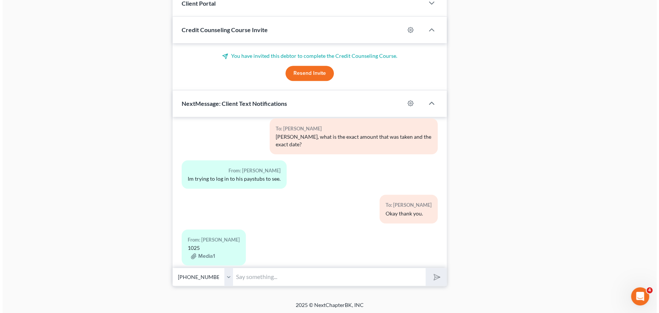
scroll to position [4774, 0]
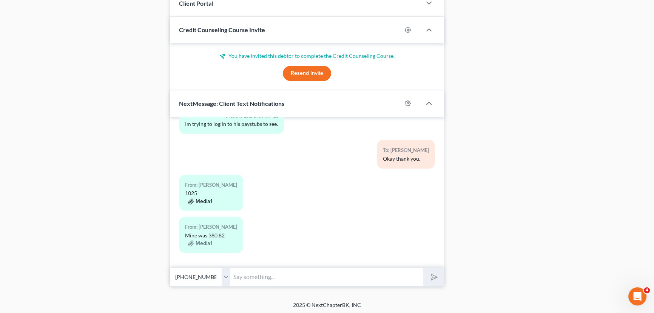
click at [204, 202] on button "Media1" at bounding box center [200, 201] width 24 height 6
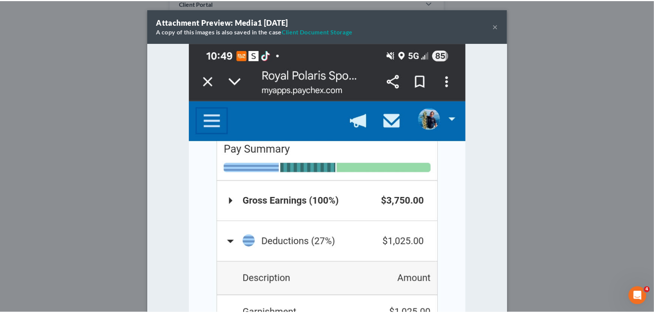
scroll to position [0, 0]
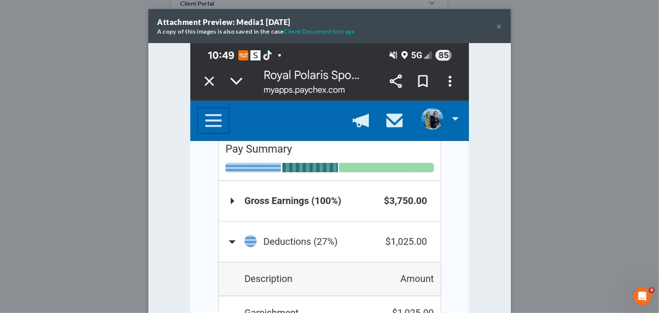
click at [496, 25] on button "×" at bounding box center [498, 26] width 5 height 9
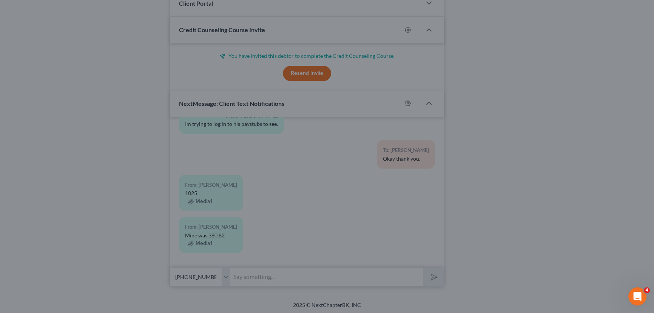
scroll to position [4774, 0]
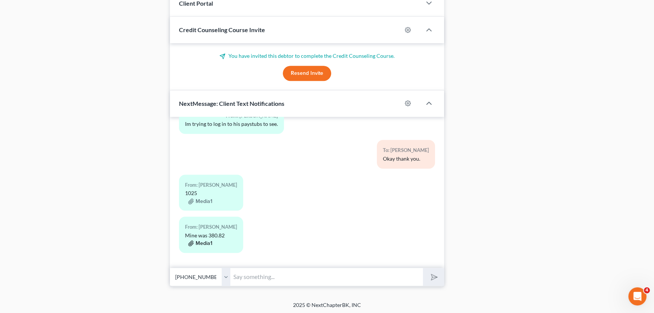
click at [207, 241] on button "Media1" at bounding box center [200, 243] width 24 height 6
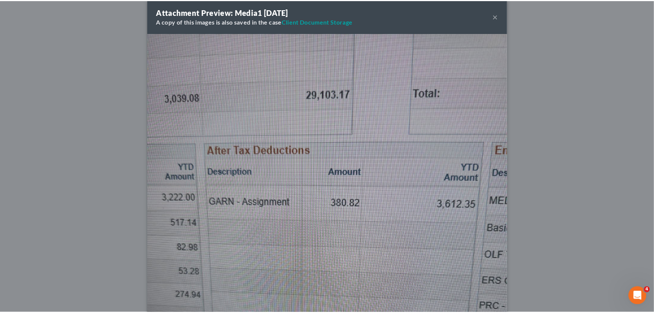
scroll to position [0, 0]
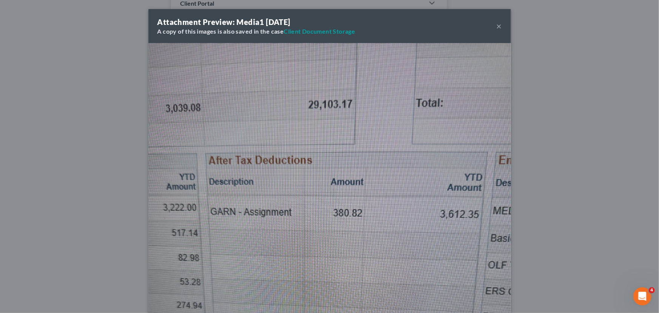
click at [496, 28] on button "×" at bounding box center [498, 26] width 5 height 9
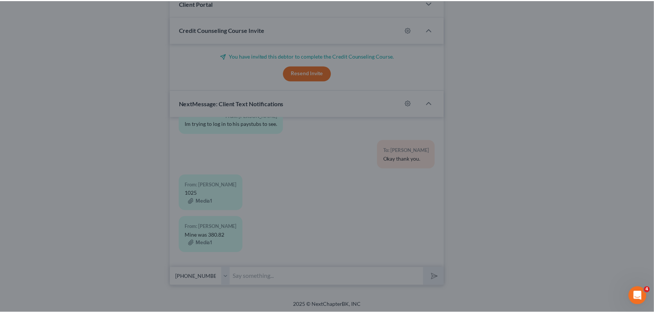
scroll to position [4774, 0]
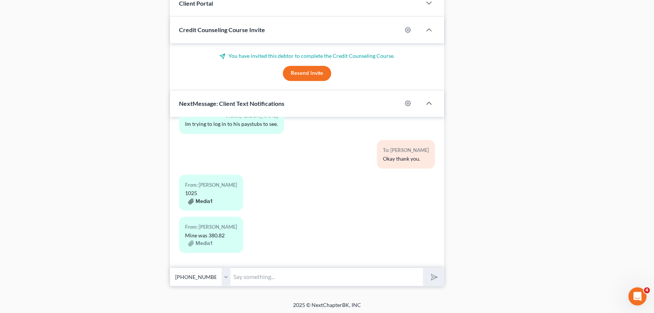
click at [211, 199] on button "Media1" at bounding box center [200, 201] width 24 height 6
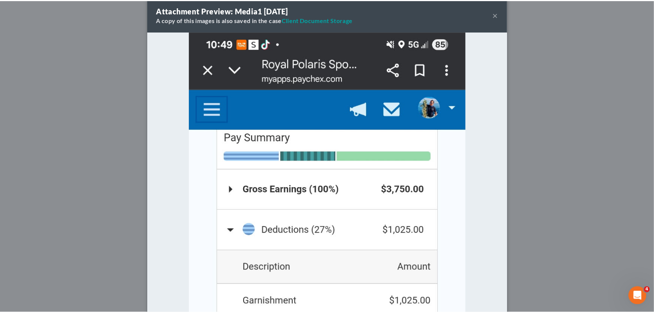
scroll to position [0, 0]
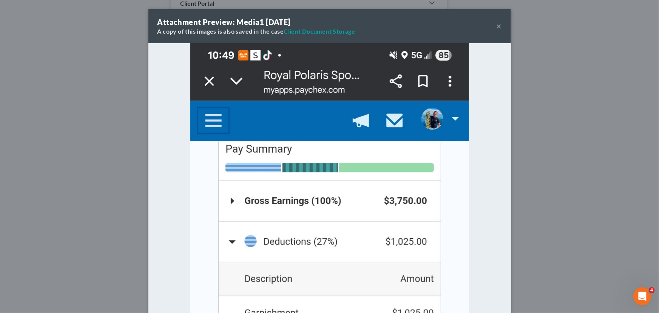
click at [497, 26] on button "×" at bounding box center [498, 26] width 5 height 9
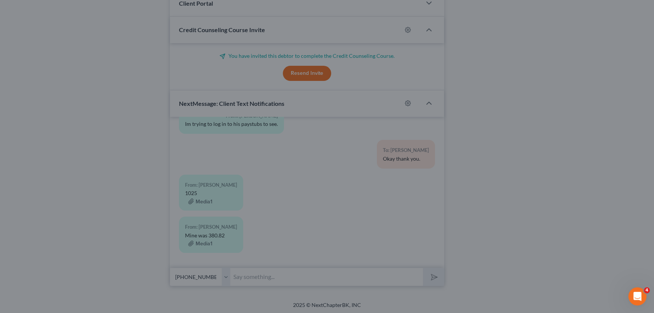
scroll to position [4774, 0]
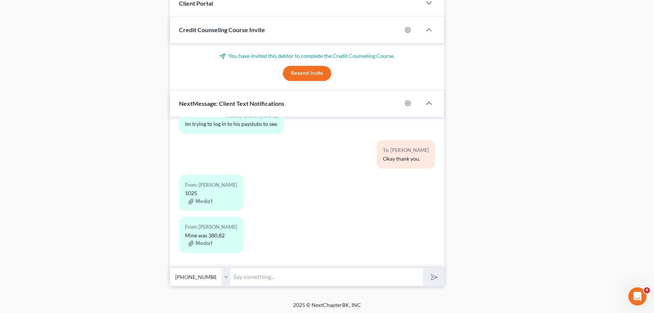
click at [199, 199] on button "Media1" at bounding box center [200, 201] width 24 height 6
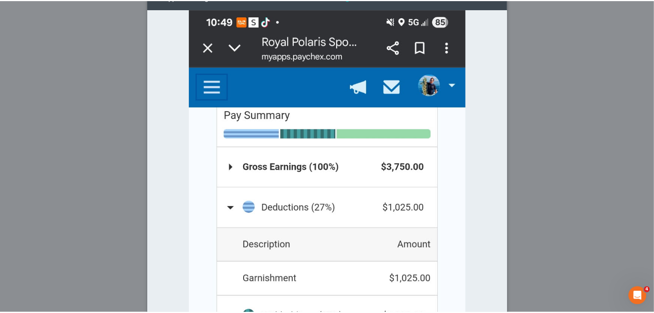
scroll to position [0, 0]
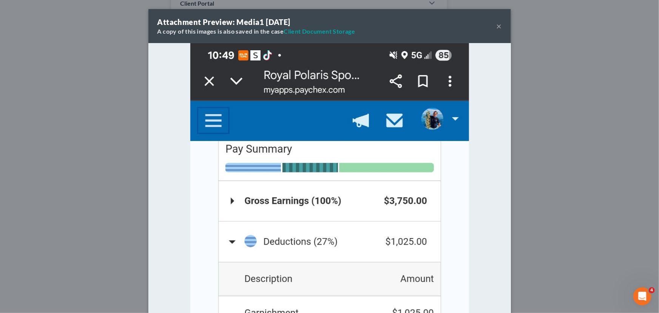
click at [496, 25] on button "×" at bounding box center [498, 26] width 5 height 9
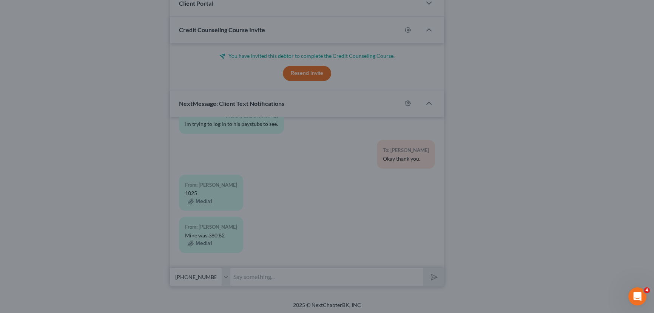
scroll to position [4774, 0]
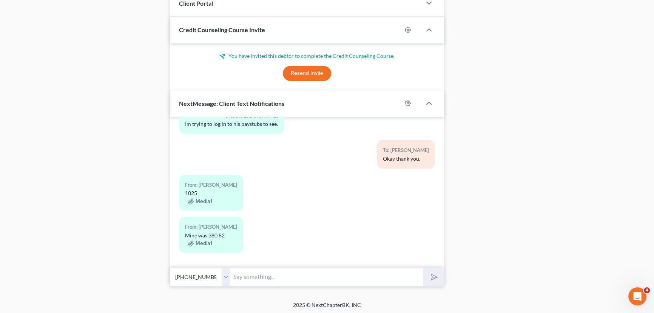
drag, startPoint x: 243, startPoint y: 269, endPoint x: 230, endPoint y: 269, distance: 12.8
click at [243, 269] on input "text" at bounding box center [326, 276] width 193 height 18
type input "What is the date on that check?"
click at [423, 268] on button "submit" at bounding box center [433, 277] width 21 height 18
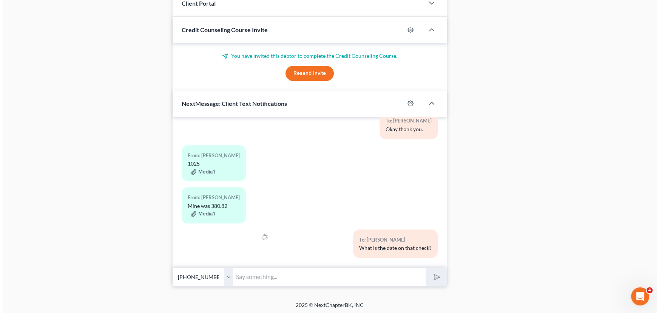
scroll to position [4809, 0]
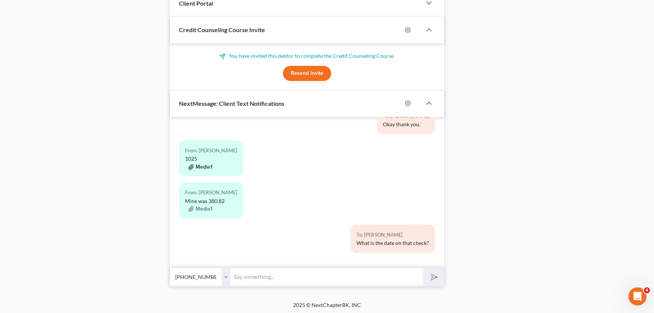
click at [208, 166] on button "Media1" at bounding box center [200, 167] width 24 height 6
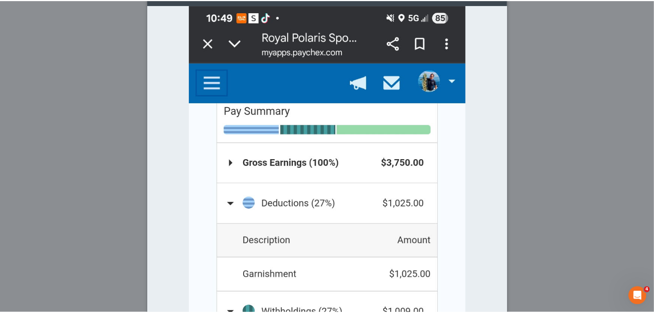
scroll to position [0, 0]
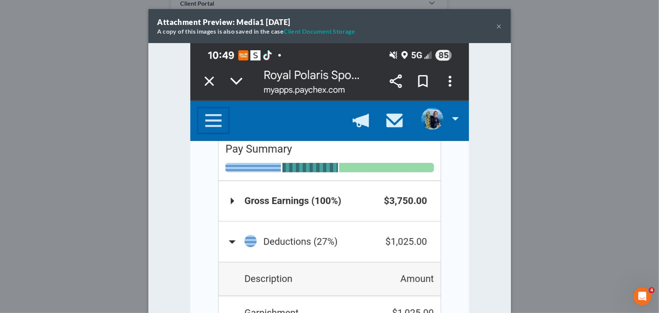
click at [499, 26] on button "×" at bounding box center [498, 26] width 5 height 9
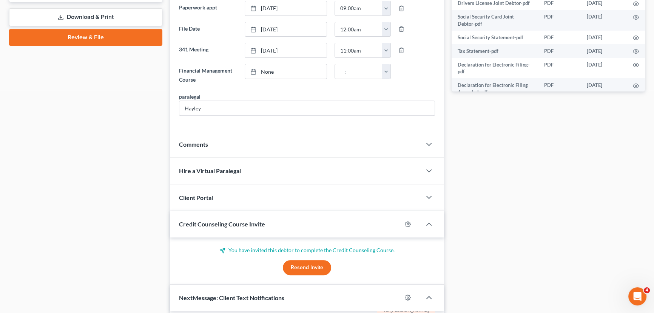
scroll to position [342, 0]
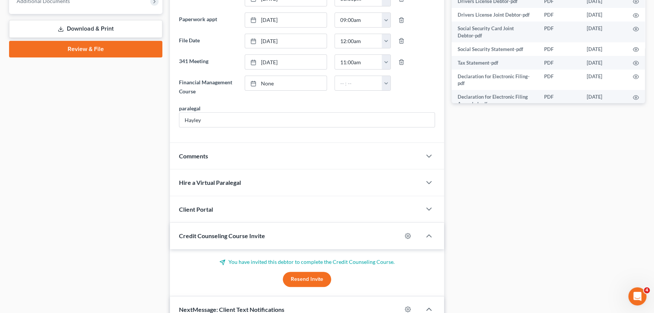
click at [192, 152] on span "Comments" at bounding box center [193, 155] width 29 height 7
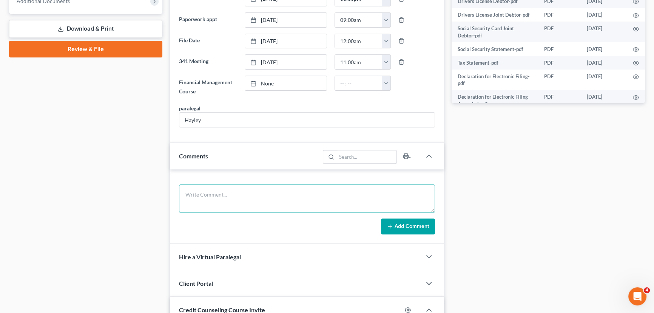
click at [211, 188] on textarea at bounding box center [307, 198] width 256 height 28
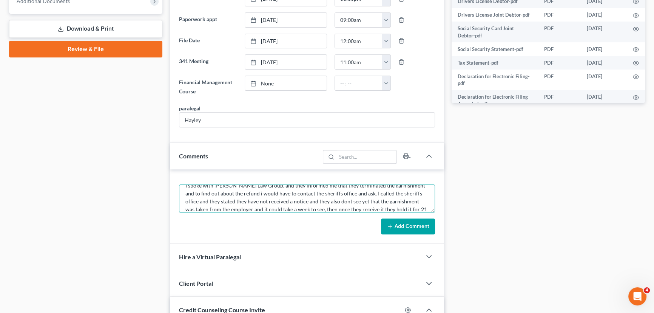
scroll to position [17, 0]
type textarea "I spoke with [PERSON_NAME] Law Group, and they informed me that they terminated…"
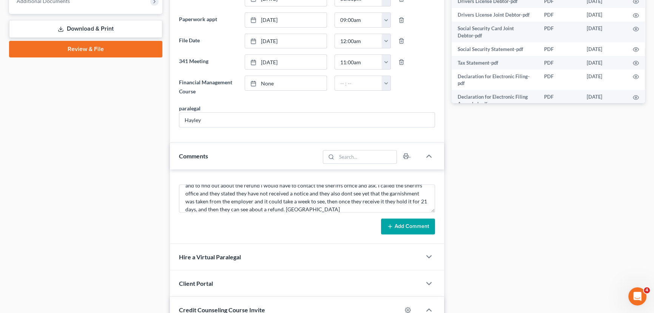
click at [397, 222] on button "Add Comment" at bounding box center [408, 226] width 54 height 16
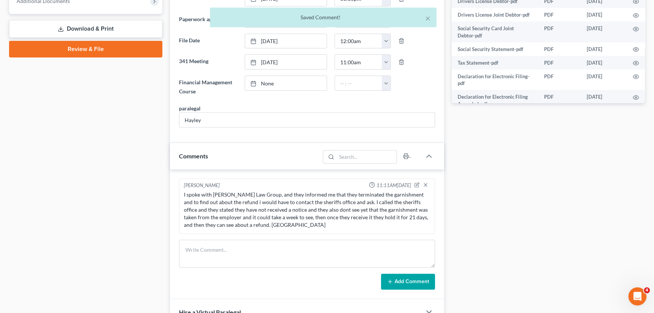
scroll to position [0, 0]
click at [217, 250] on textarea at bounding box center [307, 253] width 256 height 28
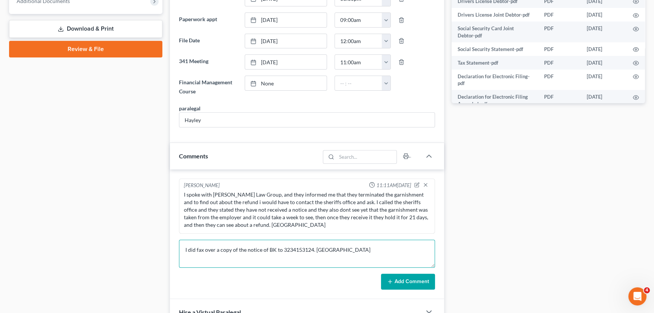
type textarea "I did fax over a copy of the notice of BK to 3234153124. [GEOGRAPHIC_DATA]"
click at [406, 281] on button "Add Comment" at bounding box center [408, 281] width 54 height 16
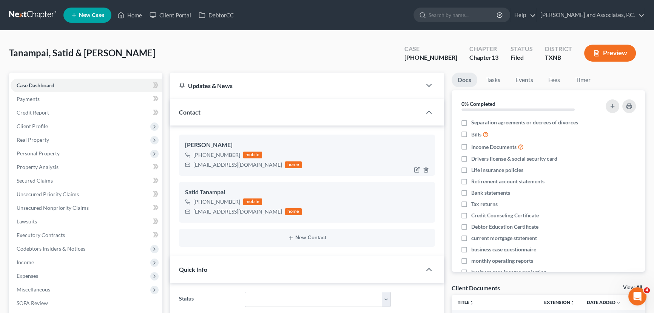
scroll to position [4856, 0]
